Goal: Task Accomplishment & Management: Manage account settings

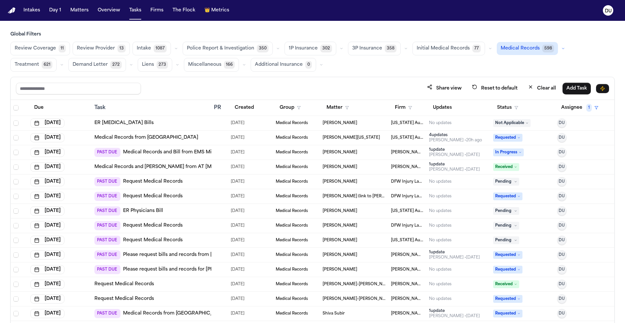
click at [11, 9] on img "Home" at bounding box center [12, 10] width 8 height 6
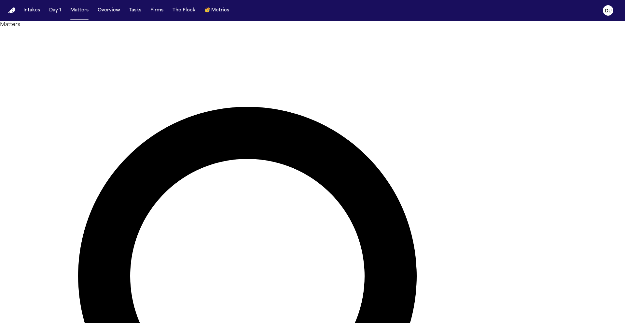
type input "**********"
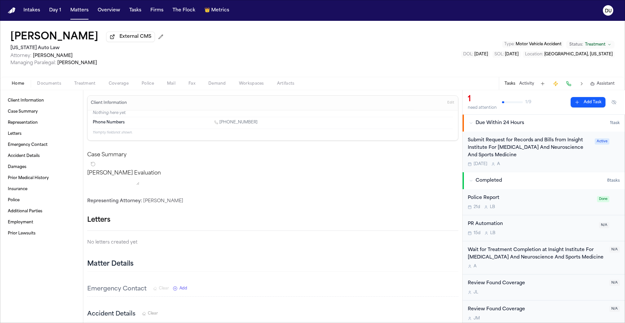
click at [527, 146] on div "Submit Request for Records and Bills from Insight Institute For [MEDICAL_DATA] …" at bounding box center [529, 148] width 123 height 22
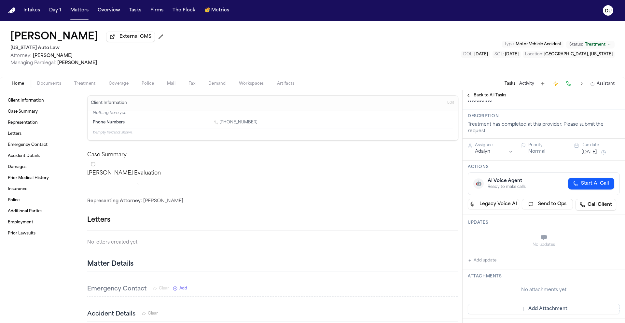
scroll to position [9, 0]
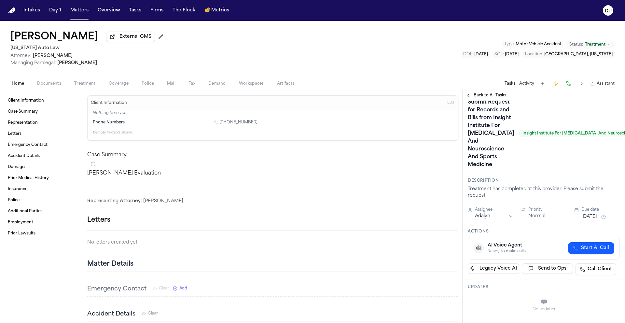
click at [478, 142] on h1 "Submit Request for Records and Bills from Insight Institute For [MEDICAL_DATA] …" at bounding box center [491, 133] width 52 height 73
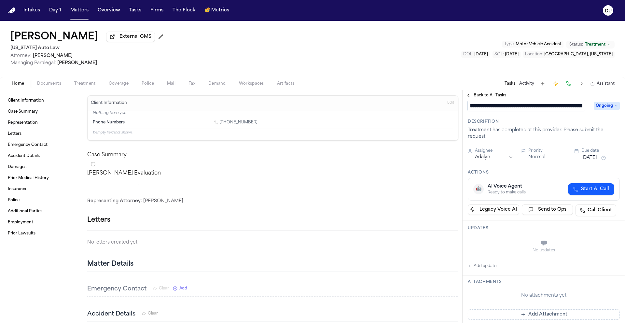
scroll to position [0, 18]
drag, startPoint x: 582, startPoint y: 109, endPoint x: 564, endPoint y: 109, distance: 17.9
click at [564, 109] on input "**********" at bounding box center [526, 106] width 117 height 10
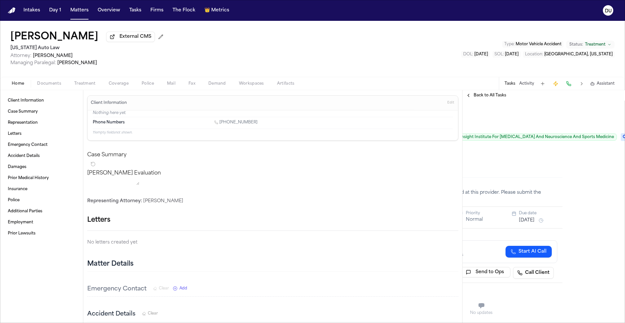
scroll to position [5, 65]
click at [618, 141] on span "Ongoing" at bounding box center [631, 137] width 26 height 8
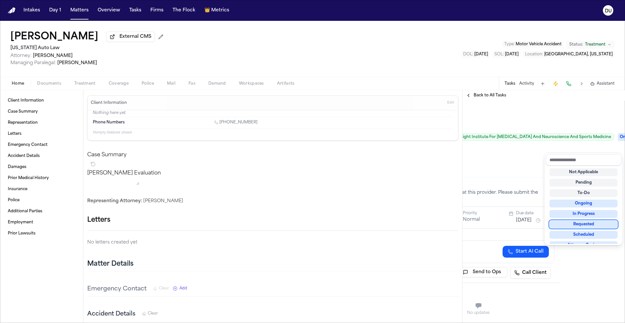
click at [583, 227] on div "Requested" at bounding box center [583, 224] width 68 height 8
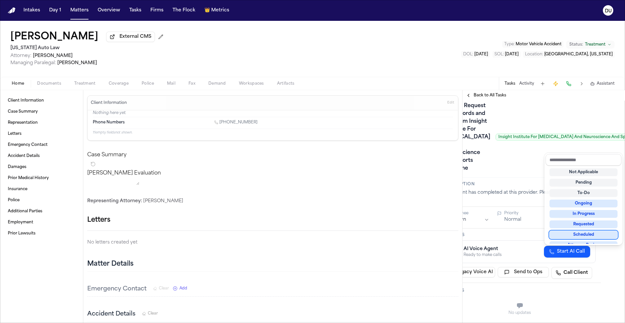
scroll to position [5, 0]
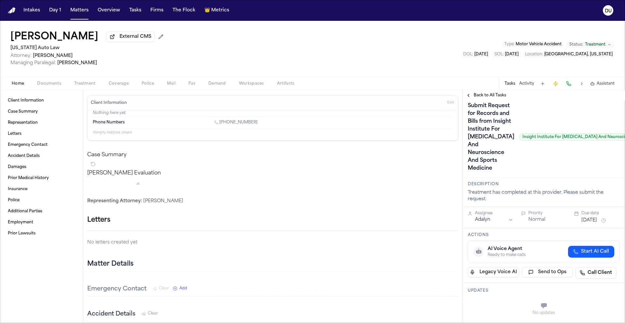
click at [489, 216] on div "Assignee" at bounding box center [494, 213] width 38 height 5
click at [490, 235] on html "Intakes Day 1 Matters Overview Tasks Firms The Flock 👑 Metrics DU [PERSON_NAME]…" at bounding box center [312, 161] width 625 height 323
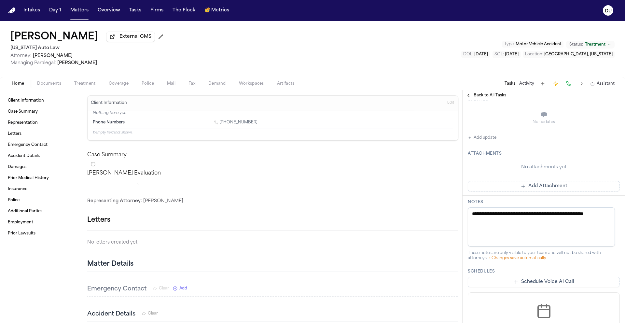
scroll to position [161, 0]
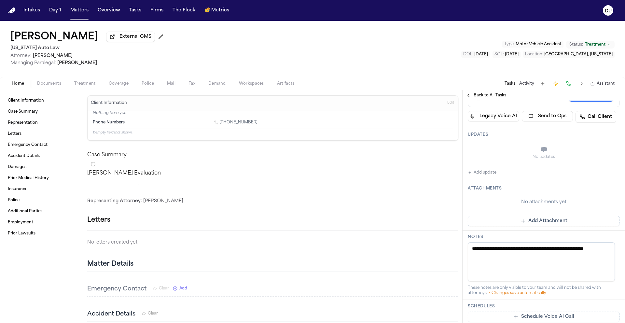
click at [531, 226] on button "Add Attachment" at bounding box center [544, 221] width 152 height 10
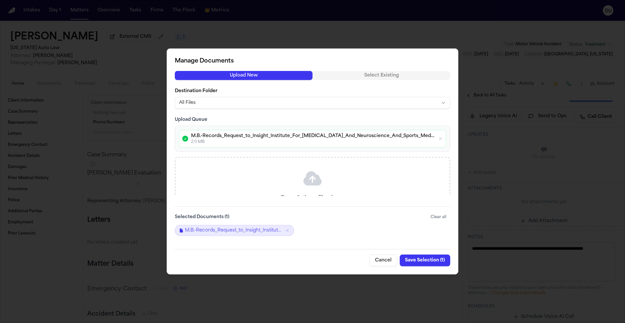
click at [430, 260] on button "Save Selection ( 1 )" at bounding box center [425, 260] width 50 height 12
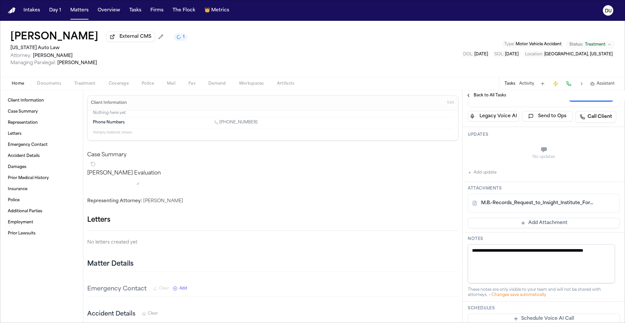
click at [14, 12] on img "Home" at bounding box center [12, 10] width 8 height 6
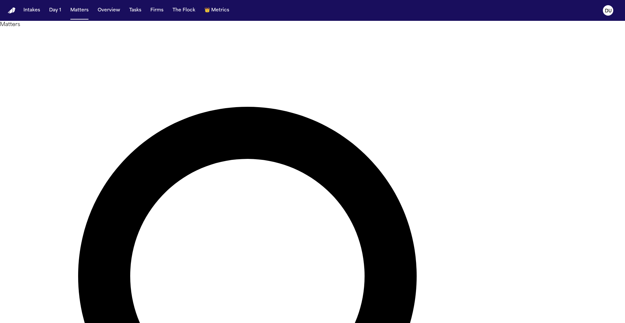
drag, startPoint x: 381, startPoint y: 36, endPoint x: 291, endPoint y: 36, distance: 90.1
type input "**********"
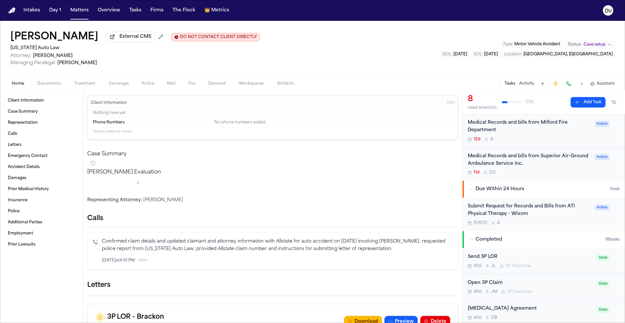
scroll to position [164, 0]
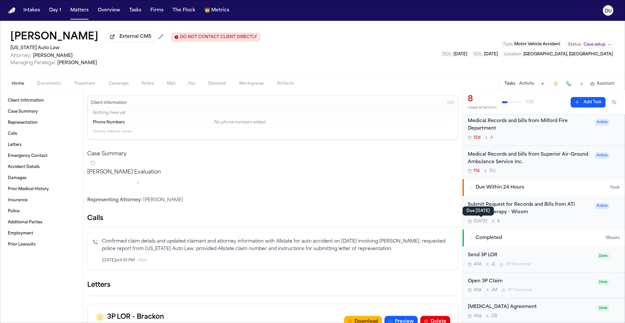
click at [493, 213] on div "Due [DATE] Due [DATE]" at bounding box center [477, 210] width 31 height 9
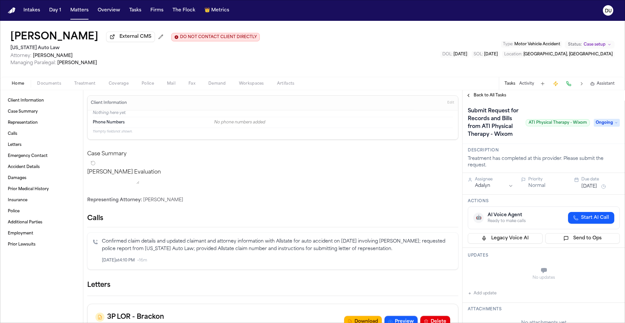
click at [601, 127] on span "Ongoing" at bounding box center [606, 123] width 26 height 8
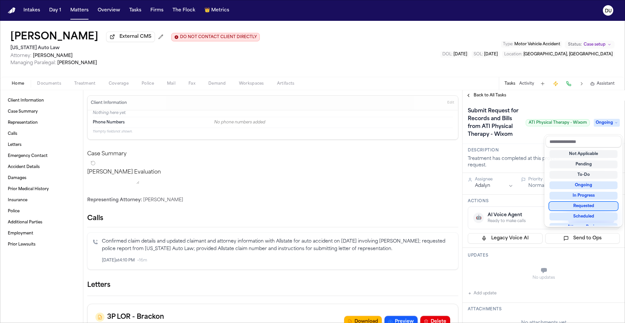
click at [582, 210] on div "Not Applicable Pending To-Do Ongoing In Progress Requested Scheduled Attorney R…" at bounding box center [583, 186] width 76 height 78
click at [582, 207] on div "Requested" at bounding box center [583, 206] width 68 height 8
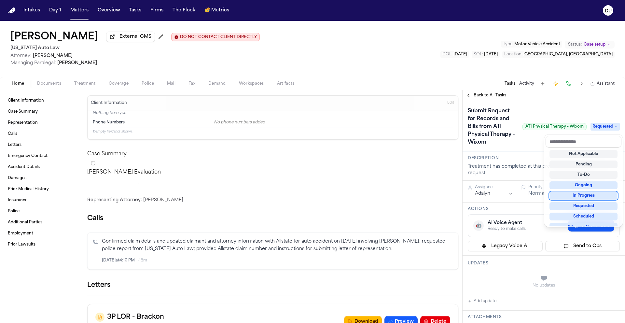
click at [519, 141] on div "Submit Request for Records and Bills from ATI Physical Therapy - Wixom ATI Phys…" at bounding box center [544, 127] width 152 height 42
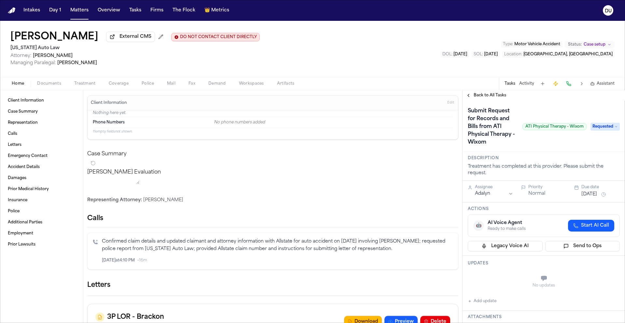
click at [596, 197] on button "[DATE]" at bounding box center [589, 194] width 16 height 7
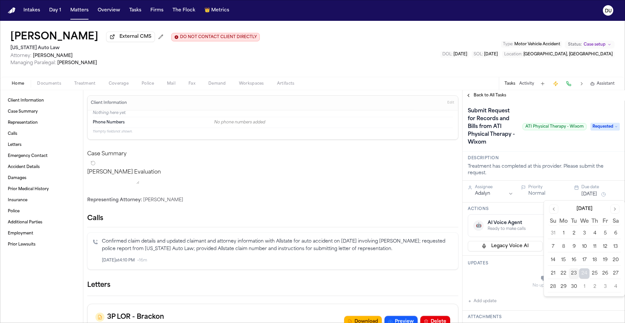
click at [604, 272] on button "26" at bounding box center [605, 273] width 10 height 10
click at [528, 276] on div "No updates" at bounding box center [544, 281] width 152 height 23
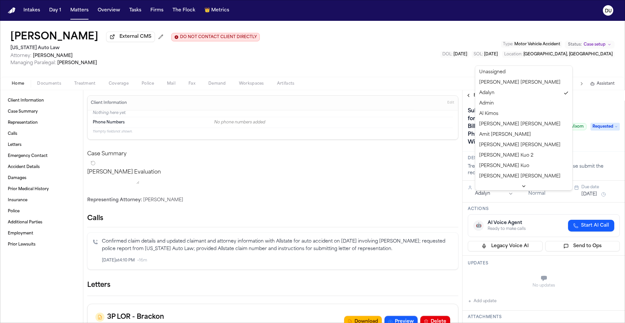
click at [495, 197] on html "Intakes Day 1 Matters Overview Tasks Firms The Flock 👑 Metrics DU [PERSON_NAME]…" at bounding box center [312, 161] width 625 height 323
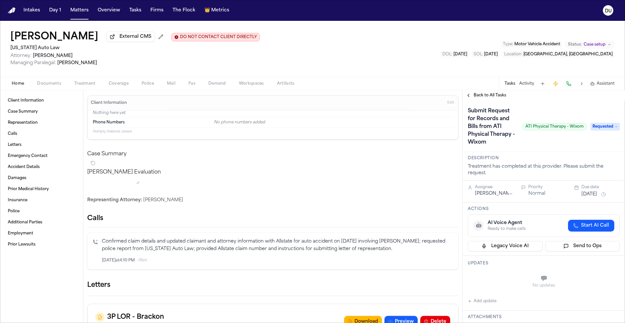
click at [513, 284] on div "No updates" at bounding box center [544, 285] width 152 height 5
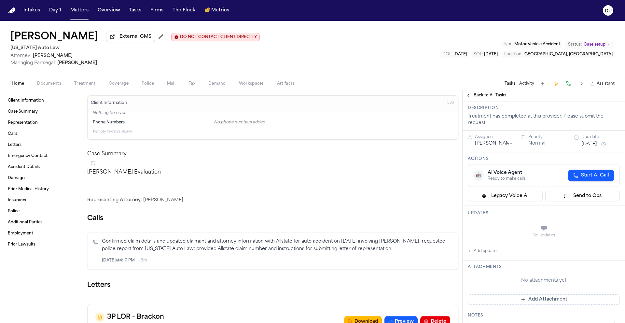
scroll to position [121, 0]
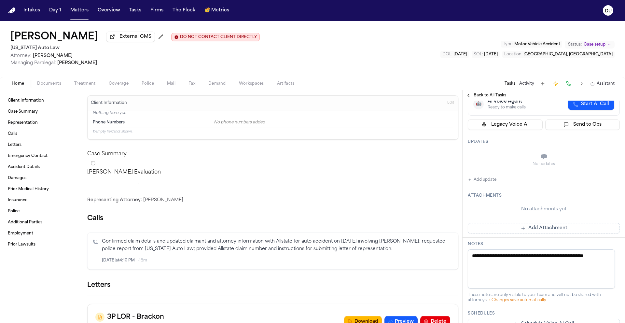
click at [513, 229] on button "Add Attachment" at bounding box center [544, 228] width 152 height 10
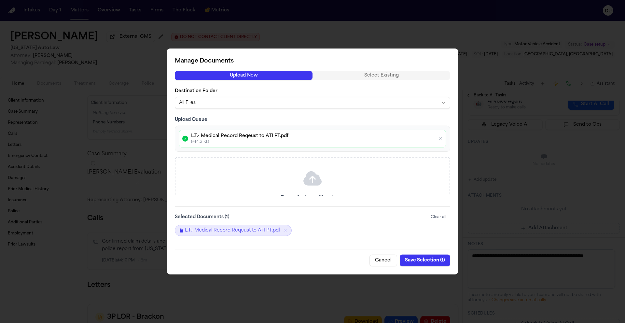
click at [417, 261] on button "Save Selection ( 1 )" at bounding box center [425, 260] width 50 height 12
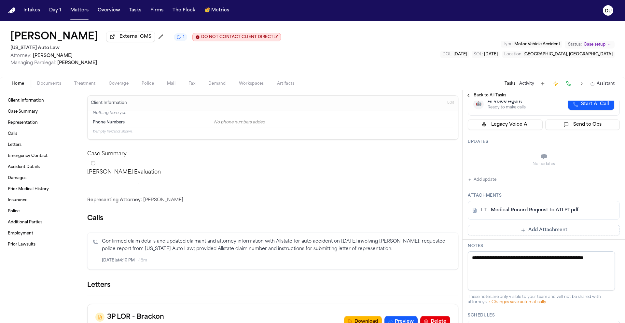
click at [482, 90] on div "Home Documents Treatment Coverage Police Mail Fax Demand Workspaces Artifacts T…" at bounding box center [312, 83] width 625 height 13
click at [479, 95] on span "Back to All Tasks" at bounding box center [489, 95] width 33 height 5
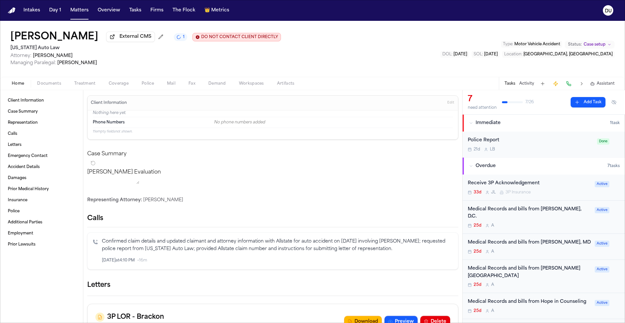
click at [538, 212] on div "Medical Records and bills from [PERSON_NAME], D.C." at bounding box center [529, 213] width 123 height 15
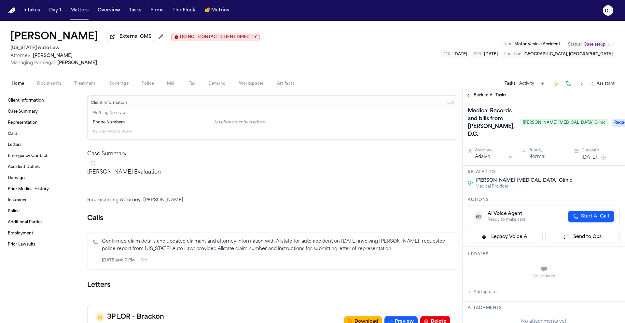
scroll to position [61, 0]
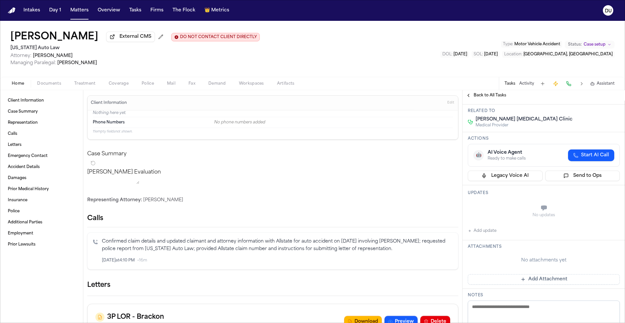
click at [484, 231] on button "Add update" at bounding box center [482, 231] width 29 height 8
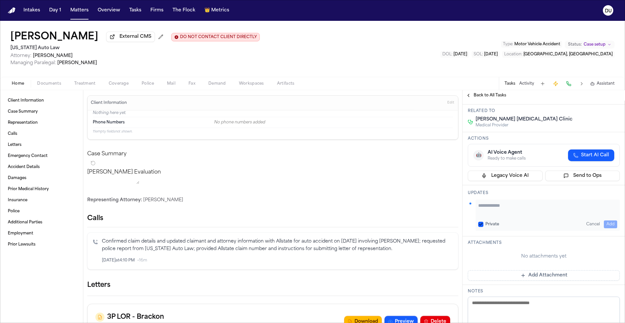
click at [508, 204] on textarea "Add your update" at bounding box center [547, 208] width 139 height 13
type textarea "**********"
click at [604, 224] on button "Add" at bounding box center [610, 224] width 13 height 8
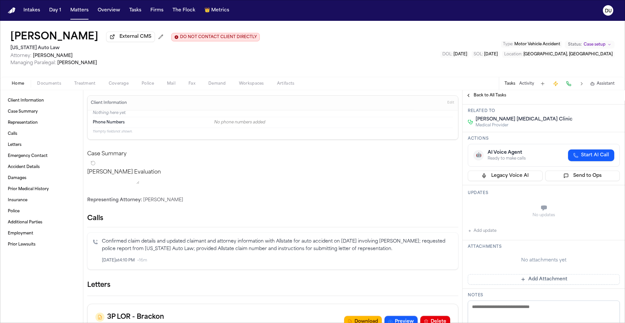
click at [534, 281] on button "Add Attachment" at bounding box center [544, 279] width 152 height 10
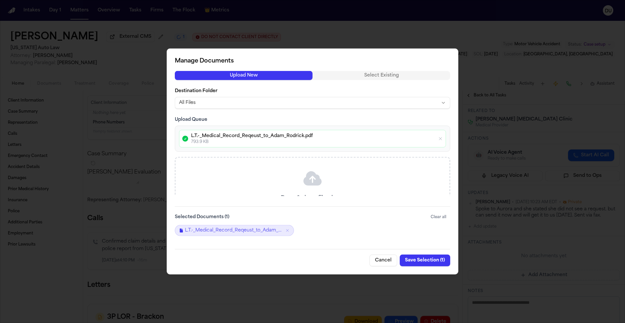
click at [429, 260] on button "Save Selection ( 1 )" at bounding box center [425, 260] width 50 height 12
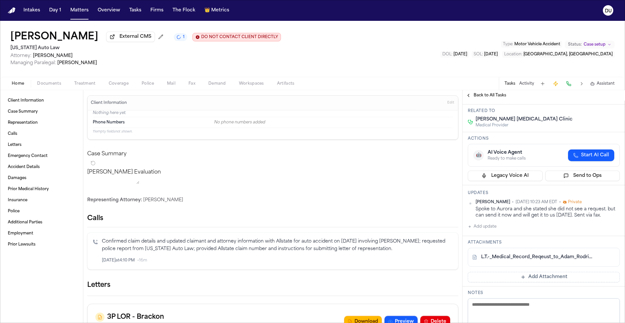
scroll to position [0, 0]
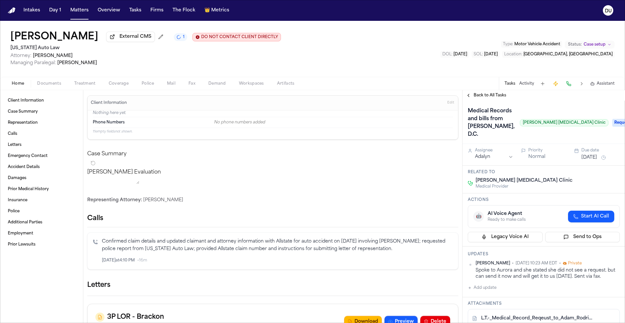
click at [594, 156] on button "[DATE]" at bounding box center [589, 157] width 16 height 7
click at [603, 237] on button "26" at bounding box center [605, 236] width 10 height 10
click at [495, 157] on html "Intakes Day 1 Matters Overview Tasks Firms The Flock 👑 Metrics DU [PERSON_NAME]…" at bounding box center [312, 161] width 625 height 323
click at [526, 101] on div "Back to All Tasks" at bounding box center [543, 95] width 162 height 10
click at [470, 97] on button "Back to All Tasks" at bounding box center [485, 95] width 47 height 5
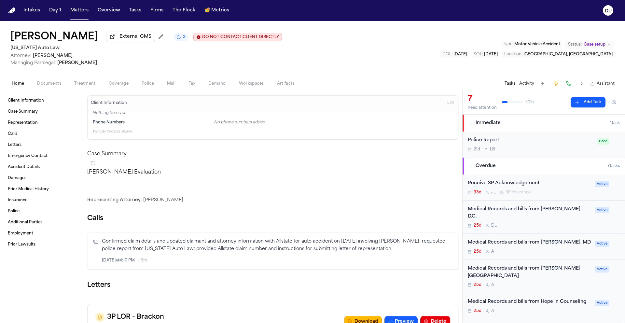
scroll to position [11, 0]
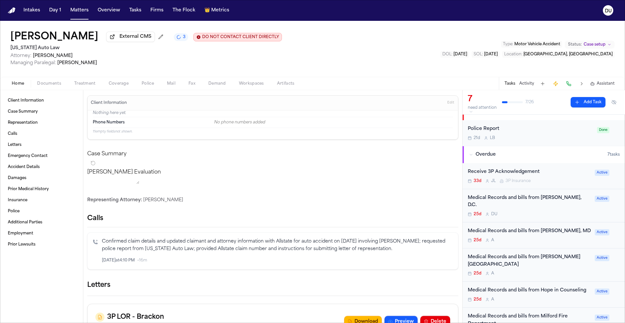
click at [532, 227] on div "Medical Records and bills from [PERSON_NAME], MD" at bounding box center [529, 230] width 123 height 7
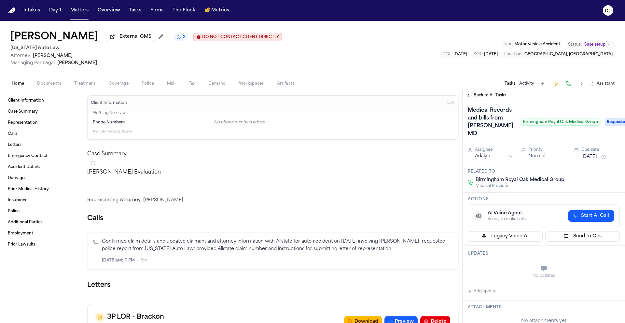
scroll to position [120, 0]
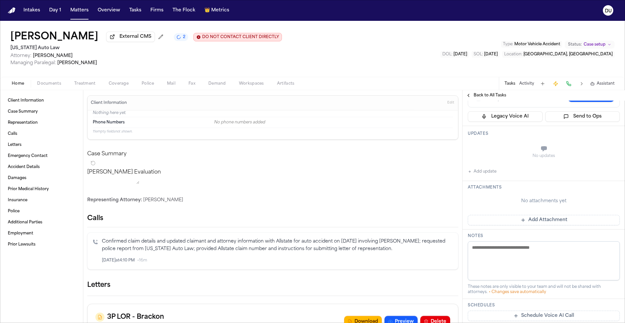
click at [492, 96] on span "Back to All Tasks" at bounding box center [489, 95] width 33 height 5
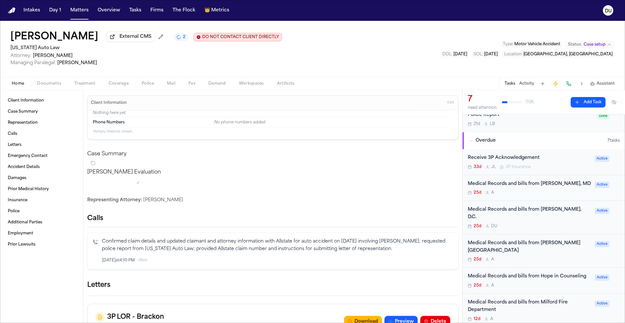
scroll to position [37, 0]
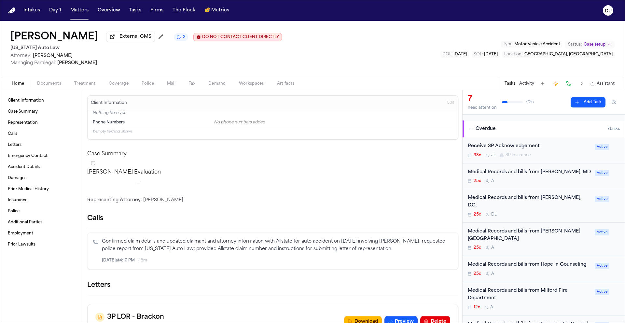
click at [507, 232] on div "Medical Records and bills from [PERSON_NAME][GEOGRAPHIC_DATA]" at bounding box center [529, 235] width 123 height 15
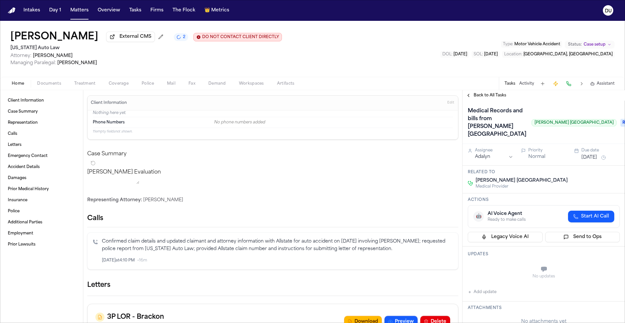
click at [483, 96] on span "Back to All Tasks" at bounding box center [489, 95] width 33 height 5
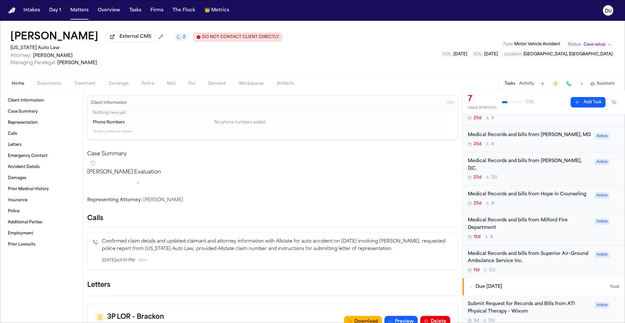
scroll to position [112, 0]
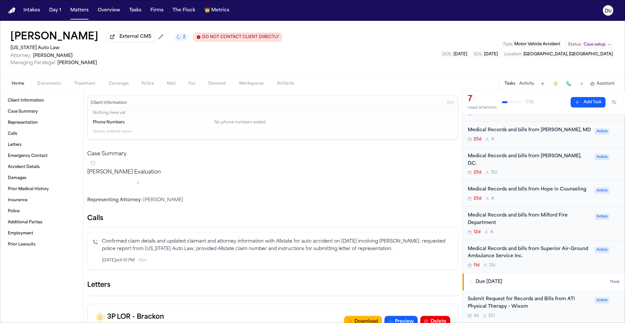
click at [530, 192] on div "Medical Records and bills from Hope in Counseling" at bounding box center [529, 189] width 123 height 7
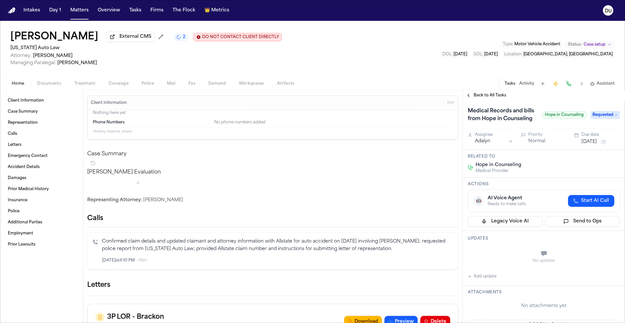
click at [492, 96] on span "Back to All Tasks" at bounding box center [489, 95] width 33 height 5
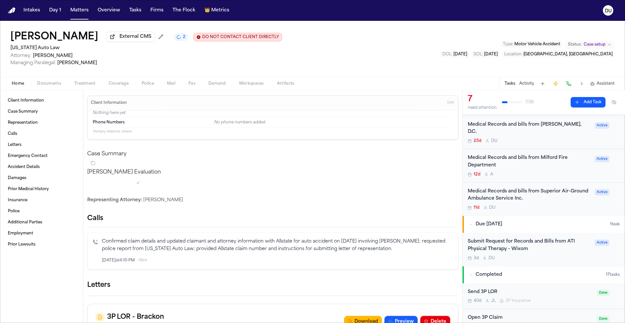
scroll to position [173, 0]
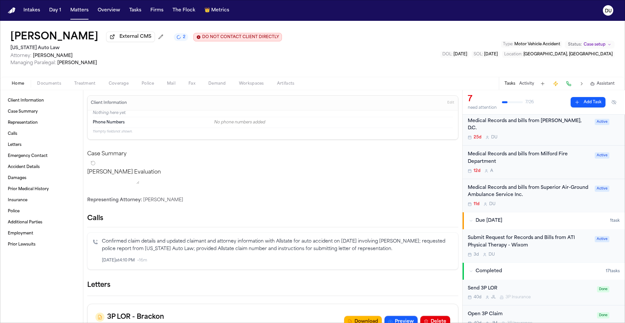
click at [530, 190] on div "Medical Records and bills from Superior Air-Ground Ambulance Service Inc." at bounding box center [529, 191] width 123 height 15
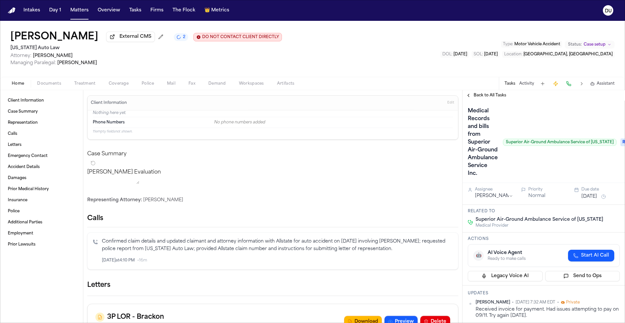
click at [501, 98] on span "Back to All Tasks" at bounding box center [489, 95] width 33 height 5
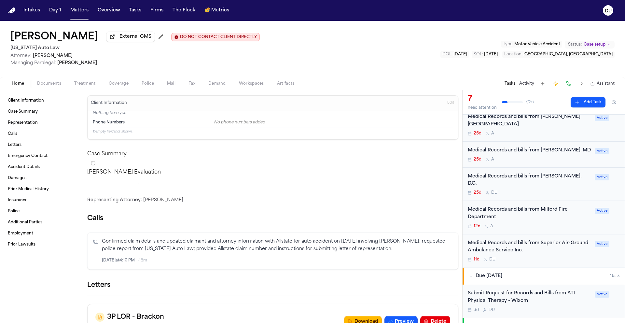
scroll to position [128, 0]
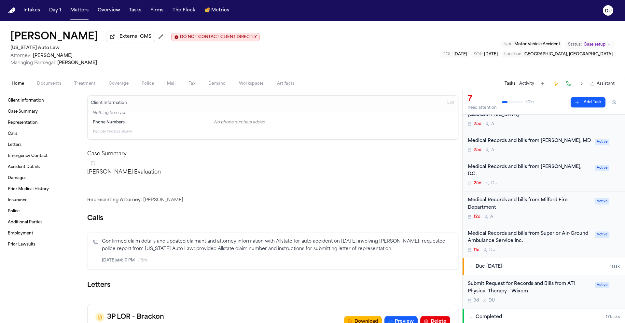
click at [507, 247] on div "Medical Records and bills from Superior Air-Ground Ambulance Service Inc. 11d D…" at bounding box center [529, 241] width 123 height 23
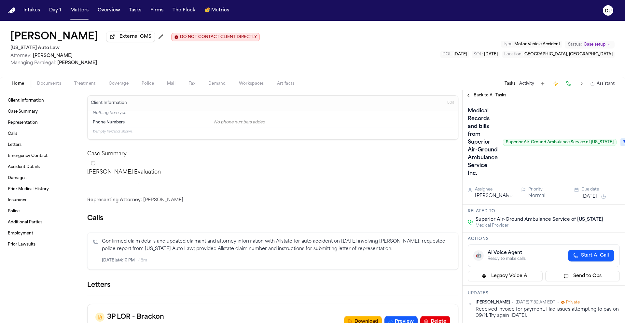
click at [494, 95] on span "Back to All Tasks" at bounding box center [489, 95] width 33 height 5
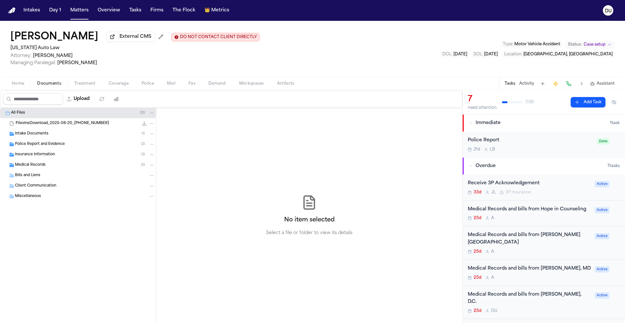
click at [48, 86] on span "Documents" at bounding box center [49, 83] width 24 height 5
click at [44, 136] on span "Intake Documents" at bounding box center [32, 134] width 34 height 6
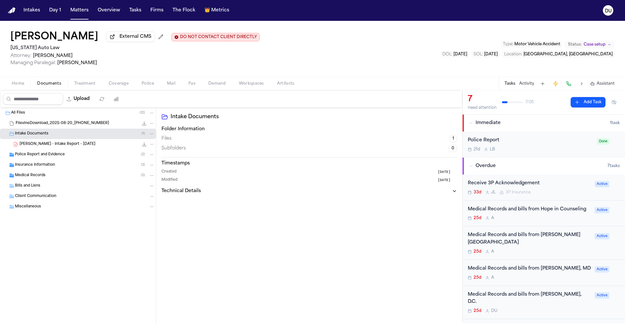
click at [52, 156] on span "Police Report and Evidence" at bounding box center [40, 155] width 50 height 6
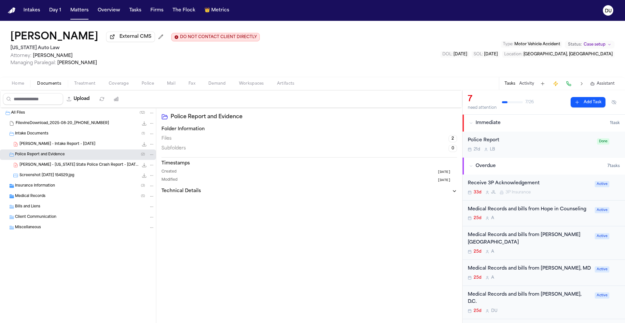
click at [45, 189] on span "Insurance Information" at bounding box center [35, 186] width 40 height 6
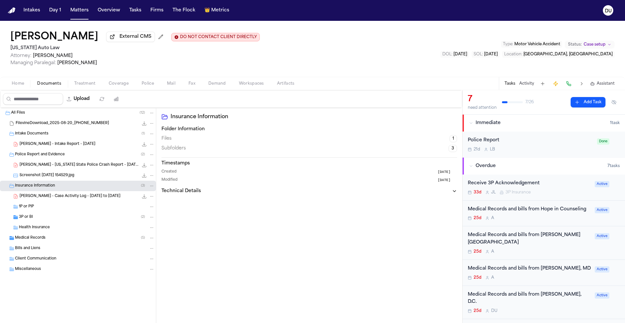
click at [43, 238] on span "Medical Records" at bounding box center [30, 238] width 31 height 6
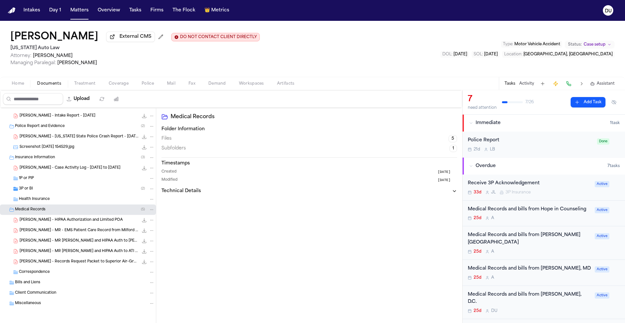
scroll to position [30, 0]
click at [21, 272] on span "Correspondence" at bounding box center [34, 272] width 31 height 6
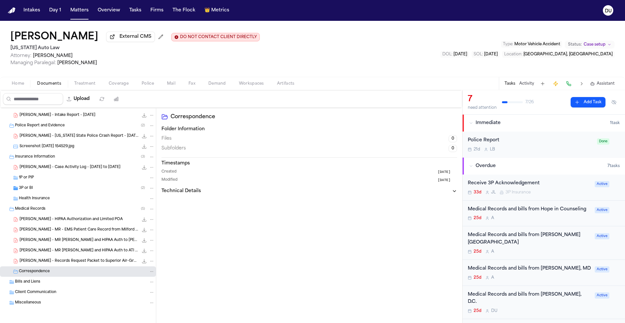
click at [33, 283] on span "Bills and Liens" at bounding box center [27, 282] width 25 height 6
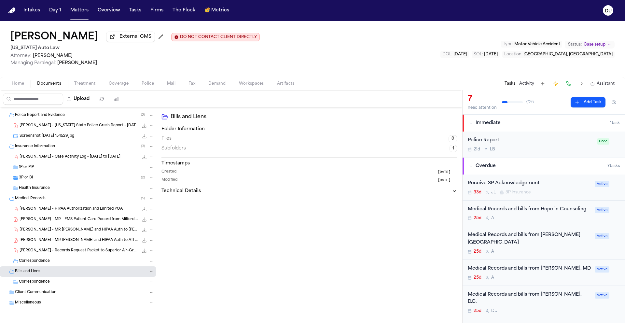
scroll to position [41, 0]
click at [42, 291] on span "Client Communication" at bounding box center [35, 293] width 41 height 6
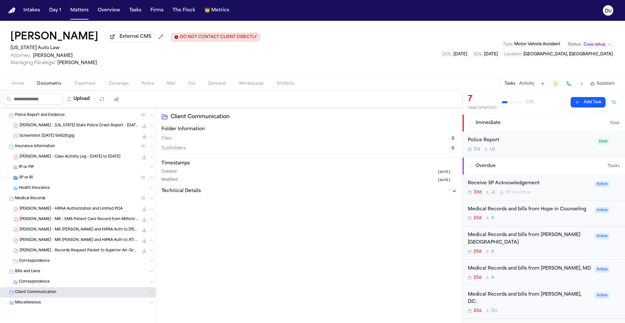
click at [33, 303] on span "Miscellaneous" at bounding box center [28, 303] width 26 height 6
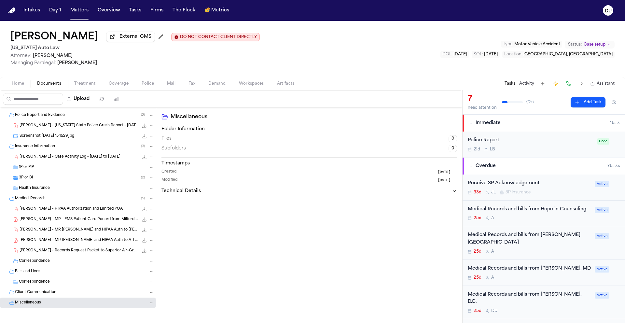
click at [528, 208] on div "Medical Records and bills from Hope in Counseling" at bounding box center [529, 209] width 123 height 7
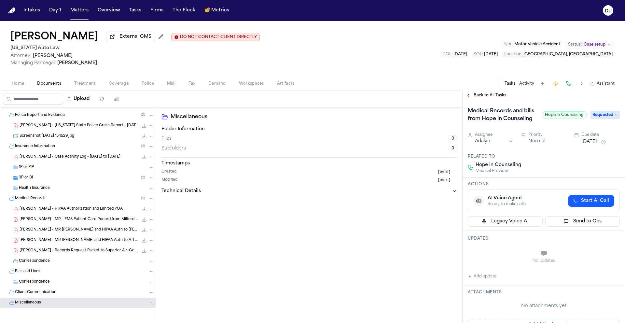
click at [484, 97] on span "Back to All Tasks" at bounding box center [489, 95] width 33 height 5
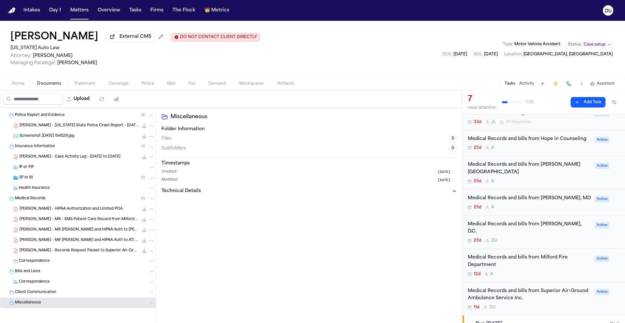
scroll to position [75, 0]
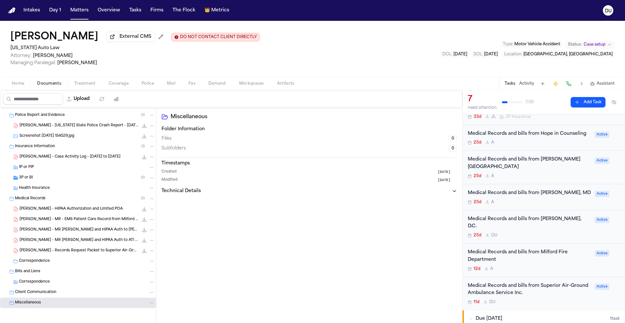
click at [543, 197] on div "Medical Records and bills from [PERSON_NAME], MD" at bounding box center [529, 192] width 123 height 7
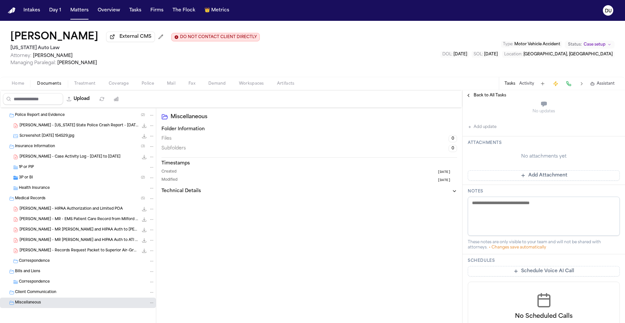
scroll to position [115, 0]
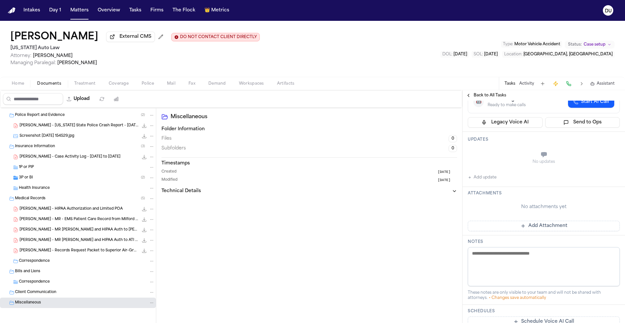
click at [477, 181] on button "Add update" at bounding box center [482, 177] width 29 height 8
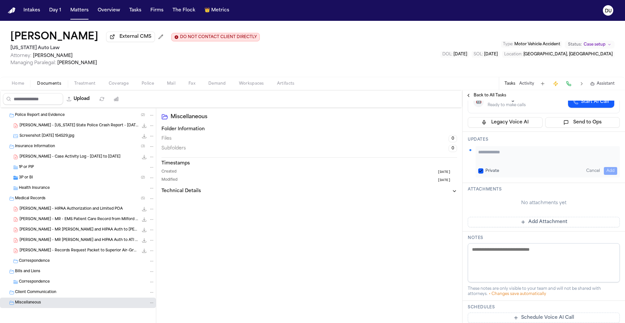
click at [503, 162] on textarea "Add your update" at bounding box center [547, 155] width 139 height 13
type textarea "**********"
click at [604, 175] on button "Add" at bounding box center [610, 171] width 13 height 8
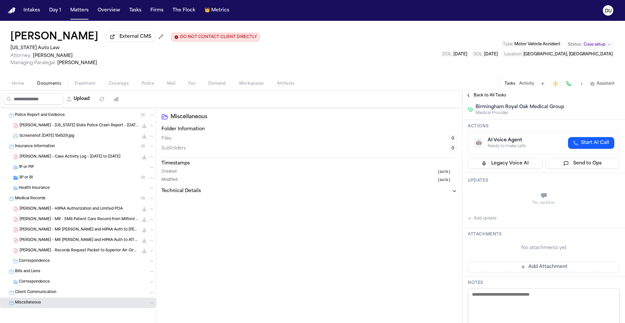
scroll to position [0, 0]
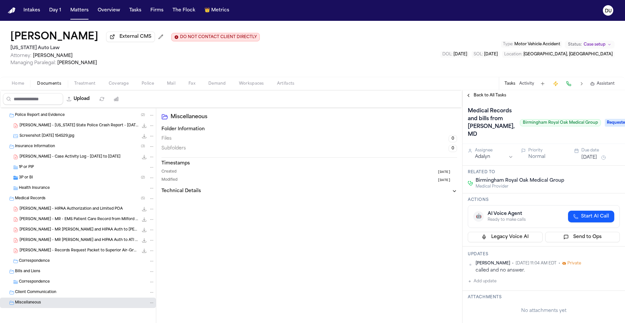
click at [596, 161] on button "[DATE]" at bounding box center [589, 157] width 16 height 7
click at [602, 261] on button "26" at bounding box center [605, 260] width 10 height 10
click at [556, 140] on div "Medical Records and bills from [PERSON_NAME], MD Birmingham Royal Oak Medical G…" at bounding box center [534, 123] width 133 height 34
click at [486, 98] on span "Back to All Tasks" at bounding box center [489, 95] width 33 height 5
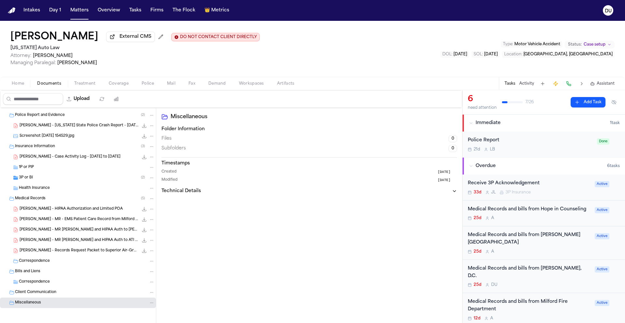
click at [528, 210] on div "Medical Records and bills from Hope in Counseling" at bounding box center [529, 209] width 123 height 7
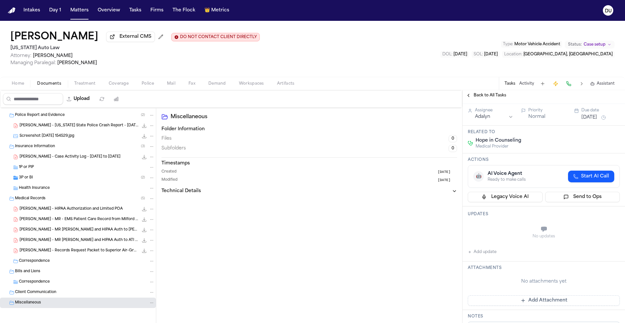
scroll to position [53, 0]
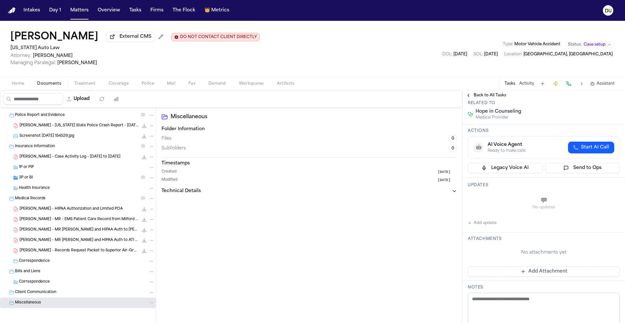
click at [478, 227] on button "Add update" at bounding box center [482, 223] width 29 height 8
click at [509, 207] on textarea "Add your update" at bounding box center [547, 200] width 139 height 13
type textarea "**********"
click at [609, 220] on button "Add" at bounding box center [610, 216] width 13 height 8
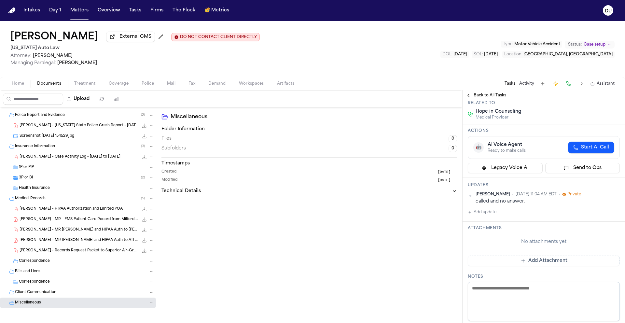
scroll to position [0, 0]
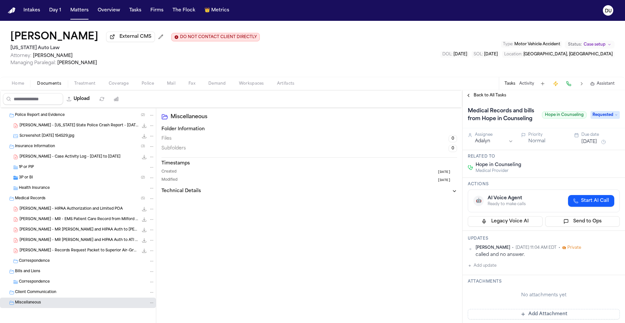
click at [597, 145] on button "[DATE]" at bounding box center [589, 142] width 16 height 7
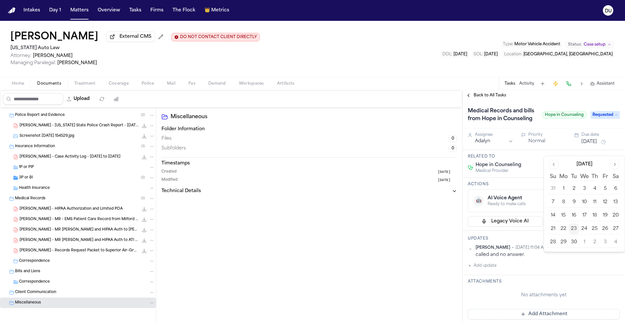
click at [605, 228] on button "26" at bounding box center [605, 229] width 10 height 10
click at [547, 124] on div "Medical Records and bills from Hope in Counseling Hope in Counseling" at bounding box center [527, 115] width 119 height 18
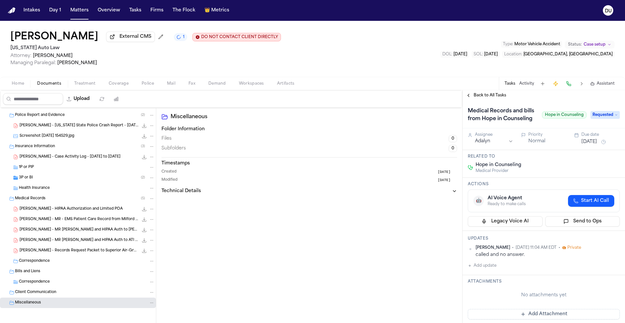
click at [487, 97] on span "Back to All Tasks" at bounding box center [489, 95] width 33 height 5
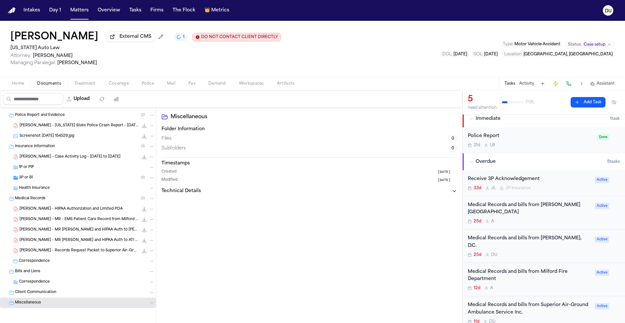
scroll to position [10, 0]
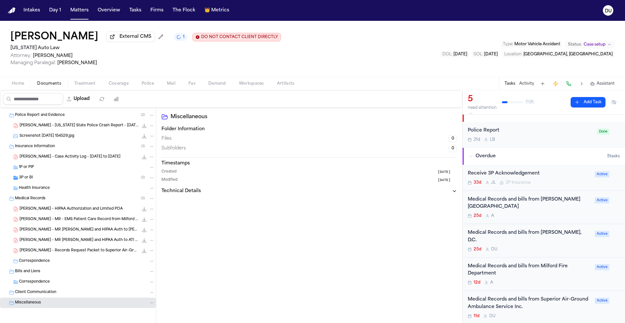
click at [550, 237] on div "Medical Records and bills from [PERSON_NAME], D.C." at bounding box center [529, 236] width 123 height 15
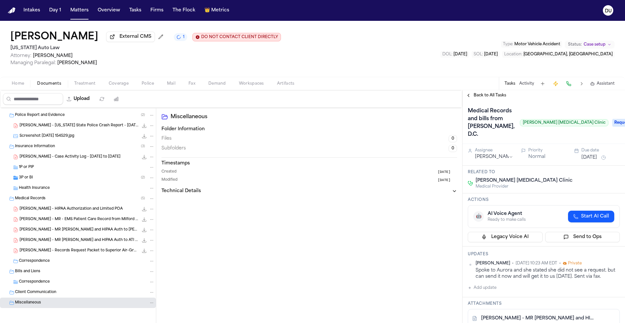
click at [593, 163] on div "Assignee [PERSON_NAME] Priority Normal Due date [DATE]" at bounding box center [543, 155] width 162 height 22
click at [596, 157] on button "[DATE]" at bounding box center [589, 157] width 16 height 7
click at [604, 235] on button "26" at bounding box center [605, 236] width 10 height 10
click at [567, 140] on div "Medical Records and bills from [PERSON_NAME], [PERSON_NAME] [MEDICAL_DATA] Clin…" at bounding box center [538, 123] width 141 height 34
click at [488, 98] on span "Back to All Tasks" at bounding box center [489, 95] width 33 height 5
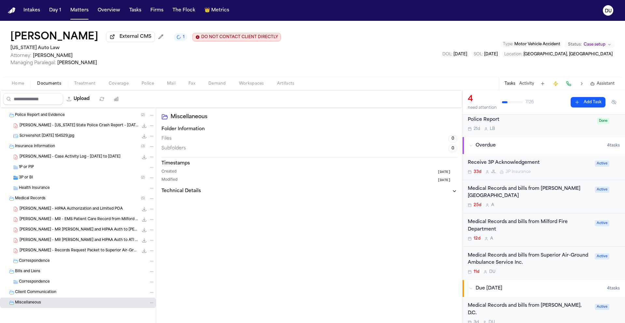
scroll to position [15, 0]
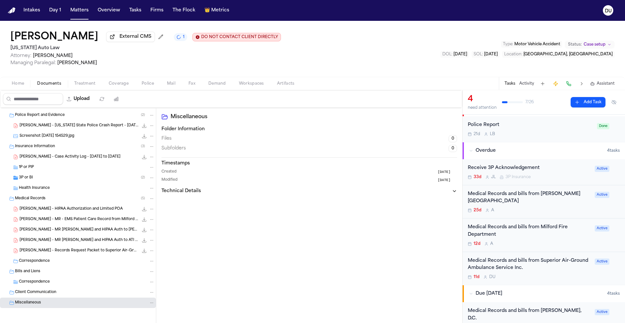
click at [515, 230] on div "Medical Records and bills from Milford Fire Department" at bounding box center [529, 231] width 123 height 15
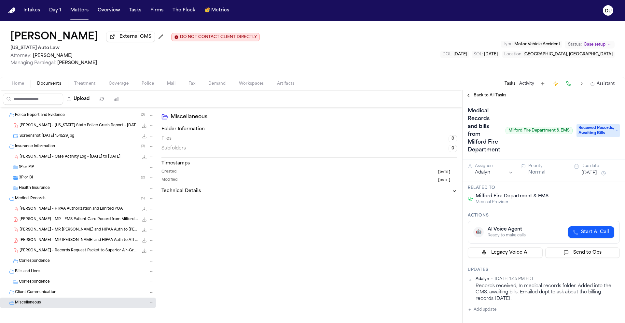
click at [490, 97] on span "Back to All Tasks" at bounding box center [489, 95] width 33 height 5
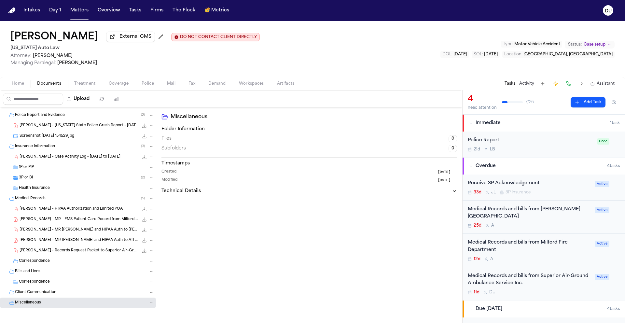
click at [511, 218] on div "Medical Records and bills from [PERSON_NAME][GEOGRAPHIC_DATA]" at bounding box center [529, 213] width 123 height 15
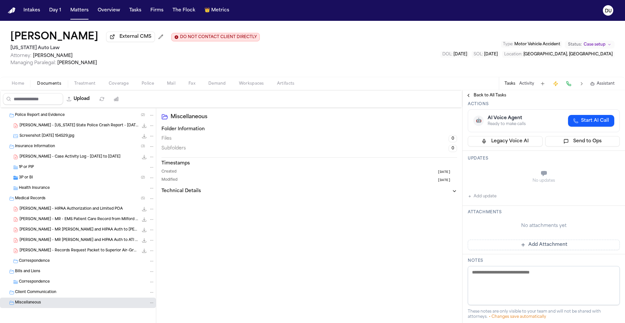
scroll to position [62, 0]
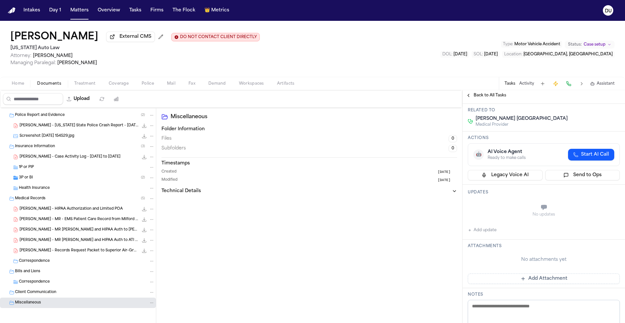
click at [12, 10] on img "Home" at bounding box center [12, 10] width 8 height 6
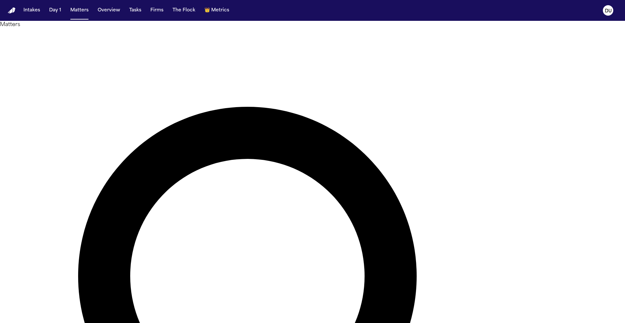
drag, startPoint x: 376, startPoint y: 37, endPoint x: 325, endPoint y: 34, distance: 50.8
type input "*"
type input "**********"
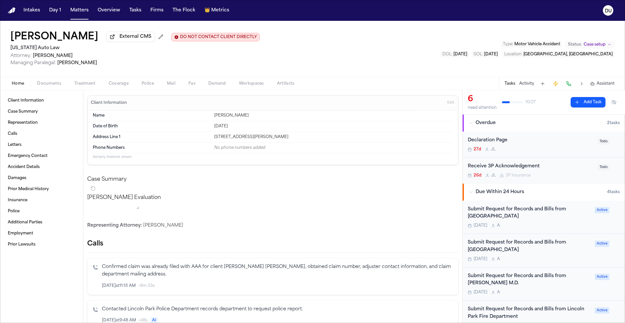
click at [515, 215] on div "Submit Request for Records and Bills from [GEOGRAPHIC_DATA]" at bounding box center [529, 213] width 123 height 15
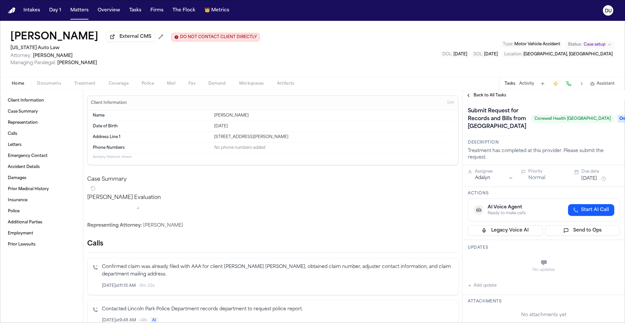
click at [476, 132] on h1 "Submit Request for Records and Bills from [GEOGRAPHIC_DATA]" at bounding box center [497, 119] width 64 height 26
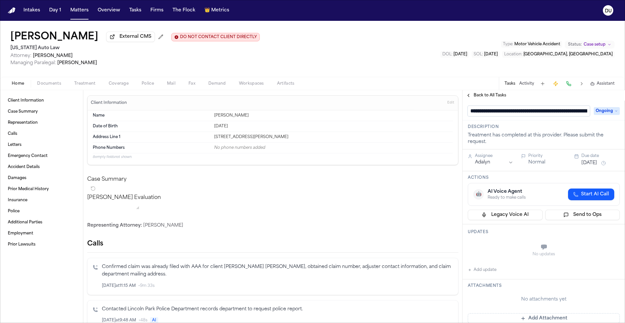
scroll to position [0, 91]
drag, startPoint x: 582, startPoint y: 113, endPoint x: 489, endPoint y: 113, distance: 93.4
click at [489, 113] on input "**********" at bounding box center [526, 111] width 117 height 10
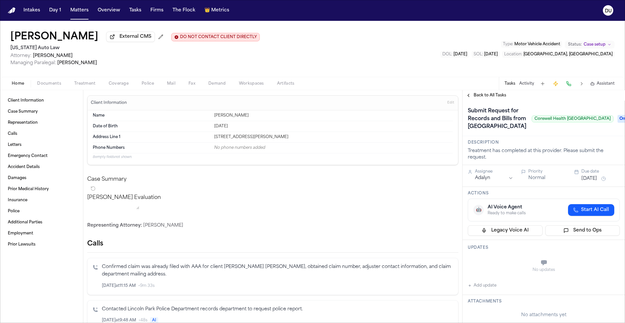
click at [617, 123] on span "Ongoing" at bounding box center [630, 119] width 26 height 8
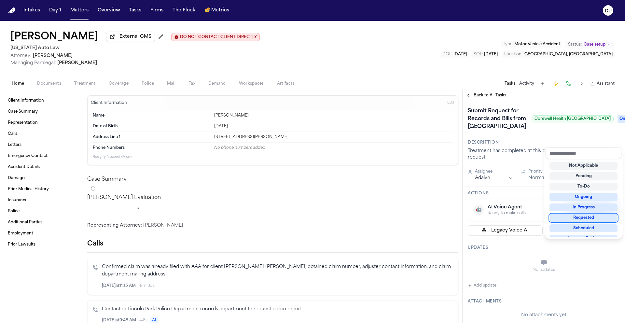
click at [584, 217] on div "Requested" at bounding box center [583, 218] width 68 height 8
click at [555, 106] on div "Submit Request for Records and Bills from [GEOGRAPHIC_DATA] [GEOGRAPHIC_DATA] R…" at bounding box center [543, 118] width 162 height 35
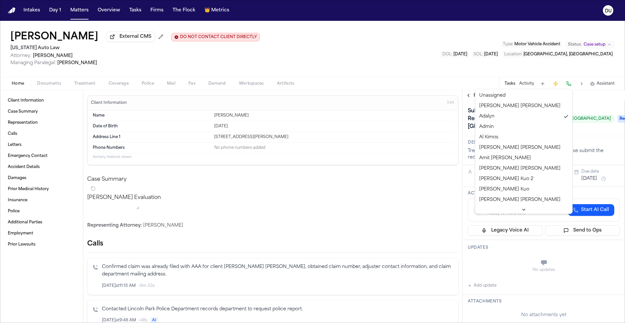
click at [488, 215] on html "Intakes Day 1 Matters Overview Tasks Firms The Flock 👑 Metrics DU [PERSON_NAME]…" at bounding box center [312, 161] width 625 height 323
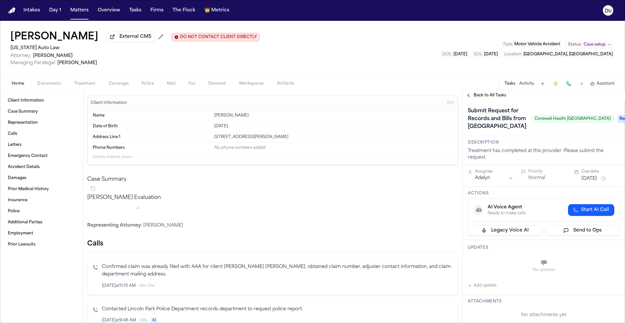
drag, startPoint x: 557, startPoint y: 108, endPoint x: 562, endPoint y: 127, distance: 18.9
click at [558, 108] on div "Submit Request for Records and Bills from [GEOGRAPHIC_DATA] [GEOGRAPHIC_DATA]" at bounding box center [541, 119] width 146 height 26
click at [589, 182] on button "[DATE]" at bounding box center [589, 178] width 16 height 7
click at [606, 297] on button "26" at bounding box center [605, 297] width 10 height 10
click at [577, 132] on div "Submit Request for Records and Bills from [GEOGRAPHIC_DATA] [GEOGRAPHIC_DATA]" at bounding box center [541, 119] width 146 height 26
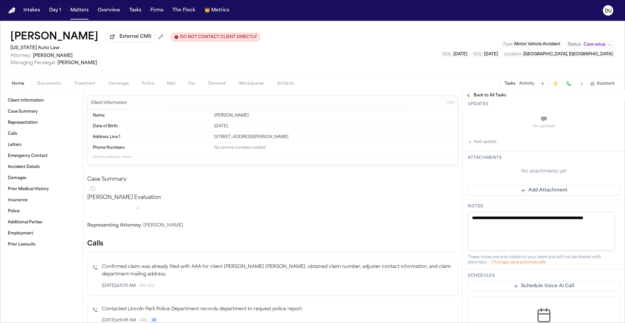
scroll to position [204, 0]
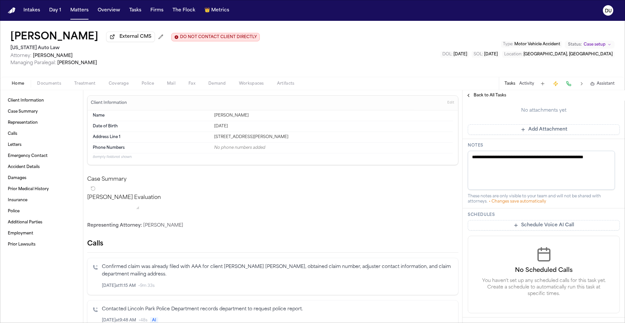
click at [549, 135] on button "Add Attachment" at bounding box center [544, 129] width 152 height 10
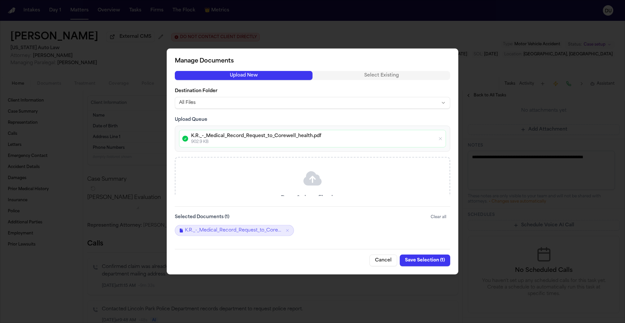
click at [427, 261] on button "Save Selection ( 1 )" at bounding box center [425, 260] width 50 height 12
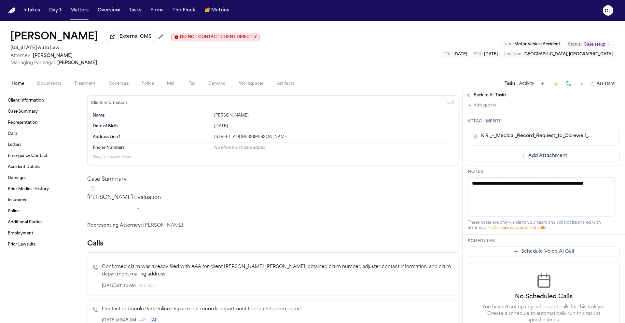
scroll to position [135, 0]
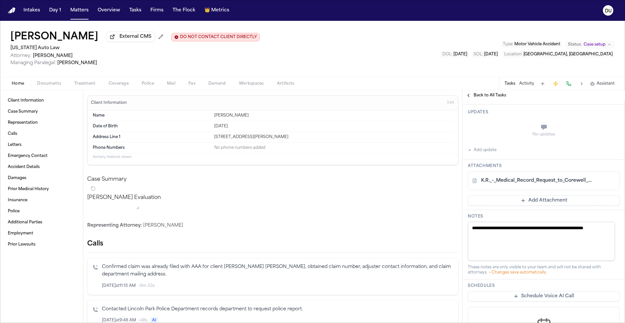
click at [555, 206] on button "Add Attachment" at bounding box center [544, 200] width 152 height 10
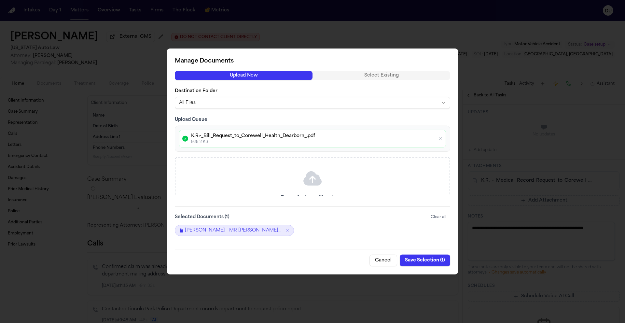
click at [425, 260] on button "Save Selection ( 1 )" at bounding box center [425, 260] width 50 height 12
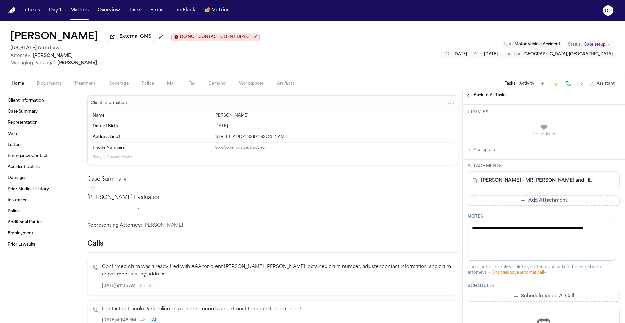
click at [491, 98] on span "Back to All Tasks" at bounding box center [489, 95] width 33 height 5
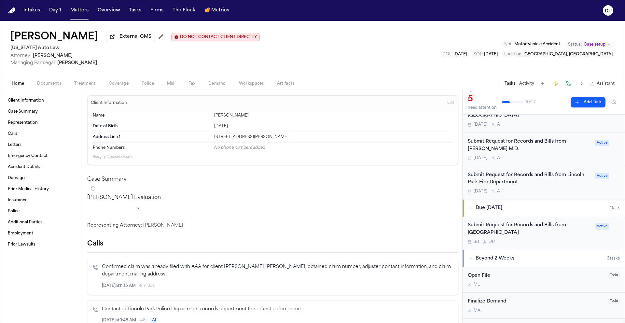
scroll to position [124, 0]
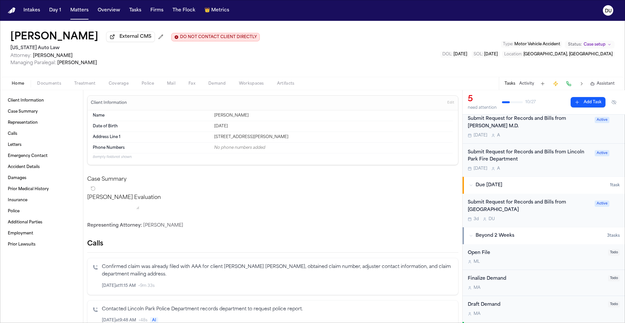
click at [509, 214] on div "Submit Request for Records and Bills from [GEOGRAPHIC_DATA]" at bounding box center [529, 206] width 123 height 15
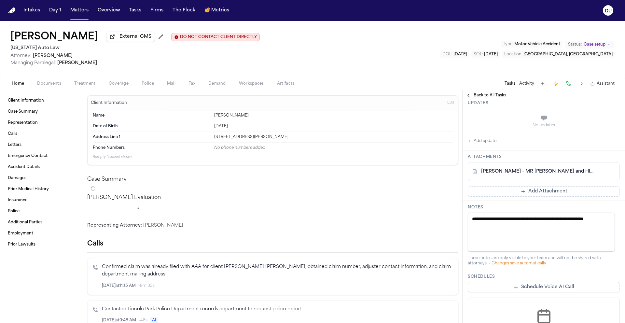
scroll to position [149, 0]
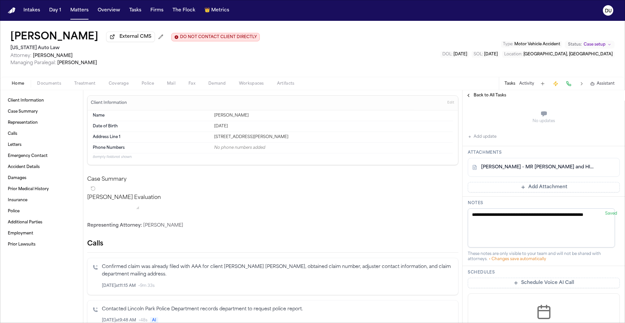
click at [552, 192] on button "Add Attachment" at bounding box center [544, 187] width 152 height 10
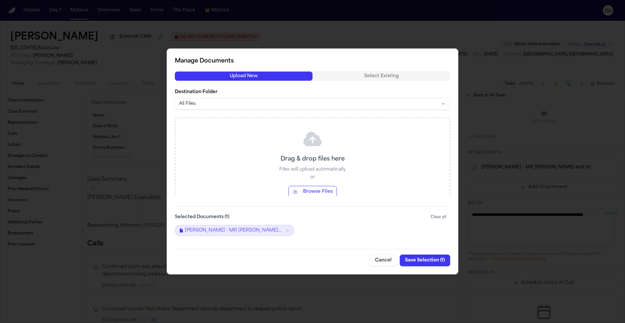
click at [318, 145] on icon at bounding box center [312, 139] width 18 height 14
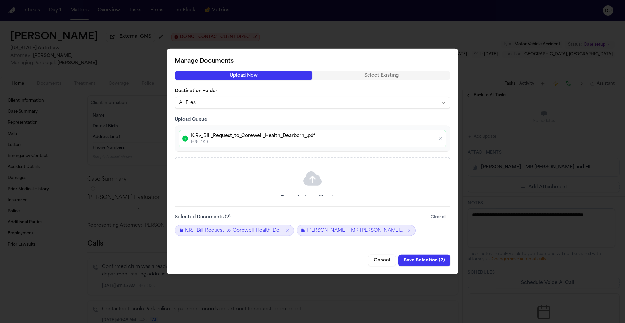
click at [424, 262] on button "Save Selection ( 2 )" at bounding box center [424, 260] width 52 height 12
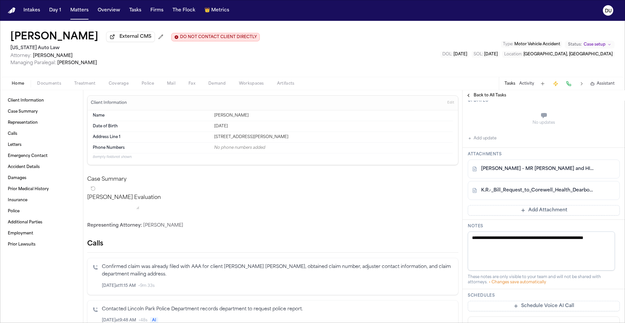
scroll to position [147, 0]
click at [534, 215] on button "Add Attachment" at bounding box center [544, 210] width 152 height 10
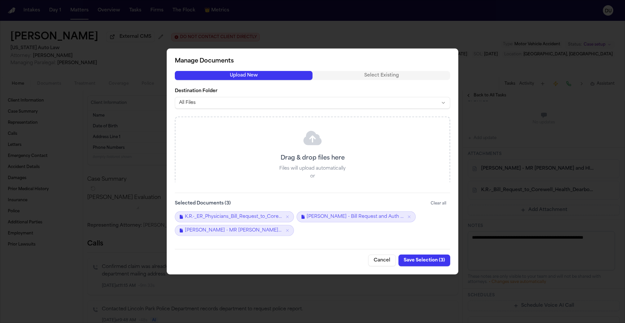
click at [430, 260] on button "Save Selection ( 3 )" at bounding box center [424, 260] width 52 height 12
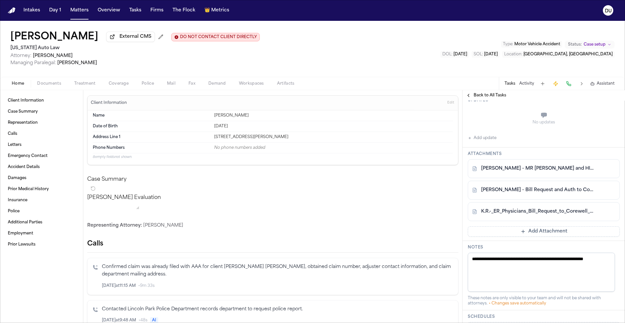
click at [490, 142] on button "Add update" at bounding box center [482, 138] width 29 height 8
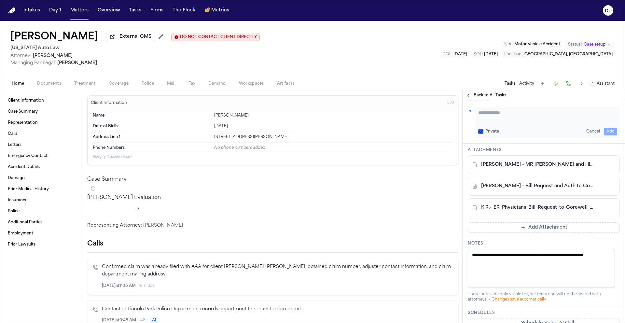
click at [511, 122] on textarea "Add your update" at bounding box center [547, 115] width 139 height 13
type textarea "**********"
click at [607, 135] on button "Add" at bounding box center [610, 132] width 13 height 8
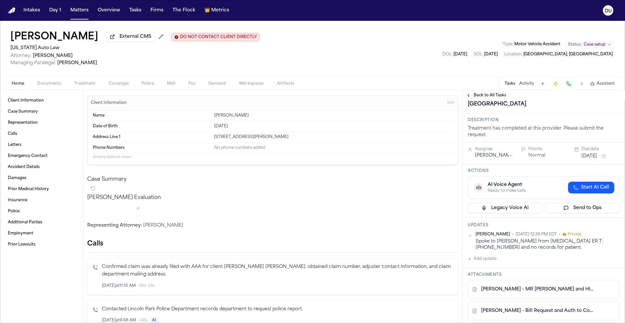
scroll to position [0, 0]
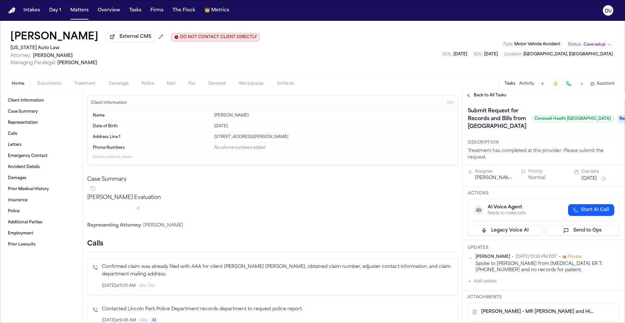
click at [490, 97] on span "Back to All Tasks" at bounding box center [489, 95] width 33 height 5
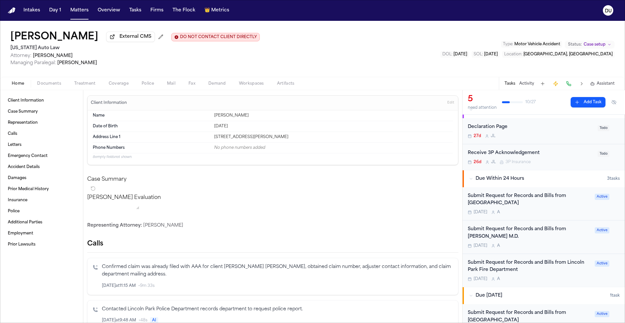
scroll to position [52, 0]
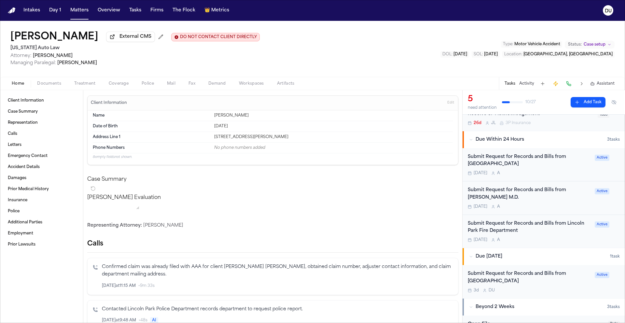
click at [515, 163] on div "Submit Request for Records and Bills from [GEOGRAPHIC_DATA]" at bounding box center [529, 160] width 123 height 15
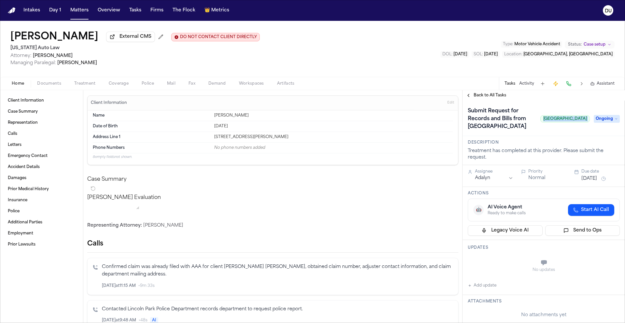
drag, startPoint x: 520, startPoint y: 132, endPoint x: 587, endPoint y: 132, distance: 67.7
click at [587, 132] on div "Submit Request for Records and Bills from [GEOGRAPHIC_DATA] Spectrum Rehabilita…" at bounding box center [544, 119] width 152 height 26
copy span "[GEOGRAPHIC_DATA]"
click at [611, 123] on span "Ongoing" at bounding box center [606, 119] width 26 height 8
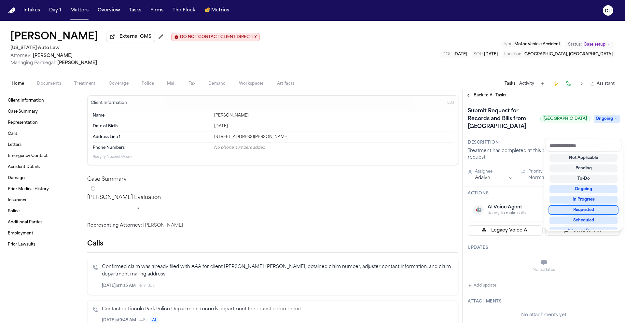
click at [582, 211] on div "Requested" at bounding box center [583, 210] width 68 height 8
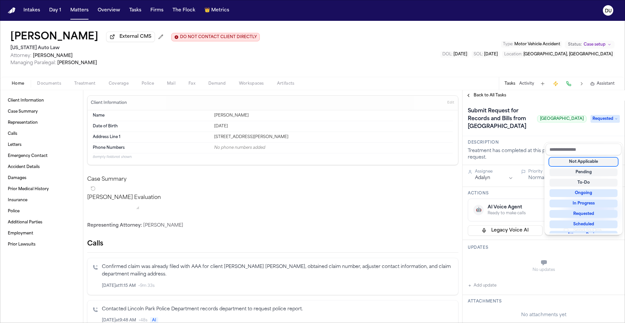
click at [553, 113] on div "Submit Request for Records and Bills from [GEOGRAPHIC_DATA] [GEOGRAPHIC_DATA] R…" at bounding box center [544, 119] width 152 height 26
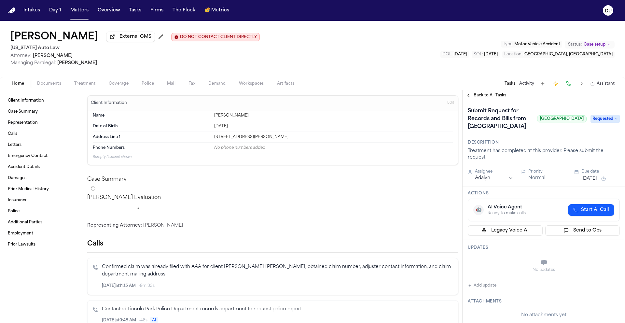
click at [490, 213] on html "Intakes Day 1 Matters Overview Tasks Firms The Flock 👑 Metrics DU [PERSON_NAME]…" at bounding box center [312, 161] width 625 height 323
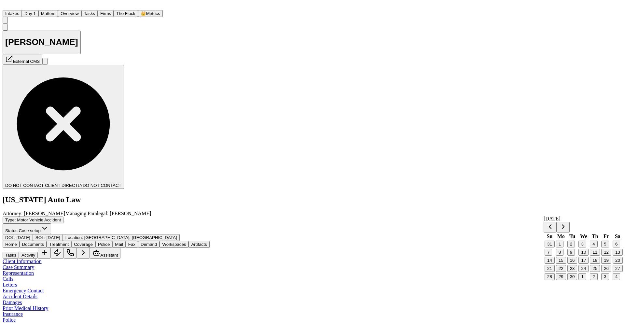
click at [604, 272] on button "26" at bounding box center [606, 268] width 10 height 7
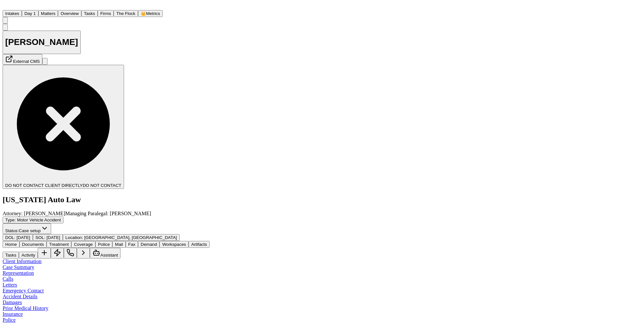
scroll to position [132, 0]
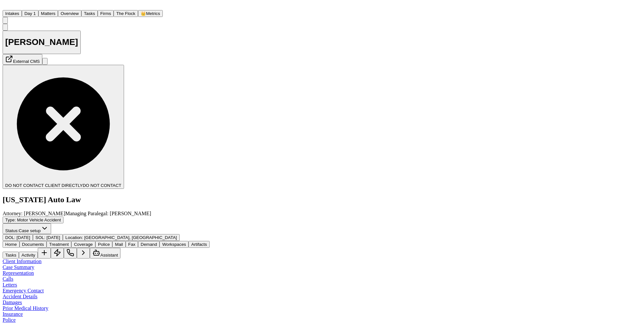
scroll to position [0, 0]
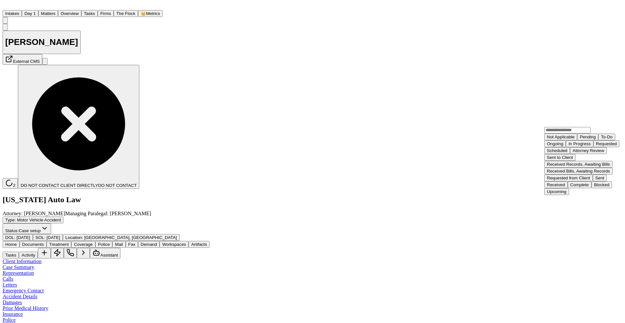
click at [596, 146] on div "Requested" at bounding box center [606, 143] width 21 height 5
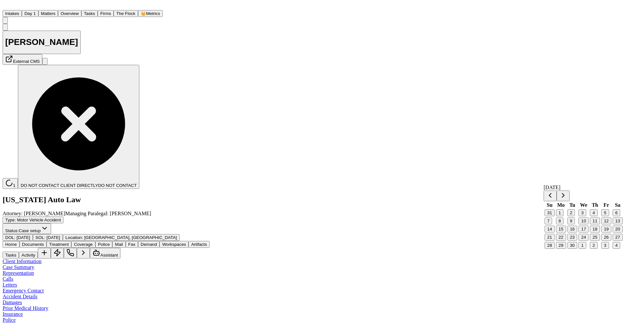
click at [607, 240] on button "26" at bounding box center [606, 237] width 10 height 7
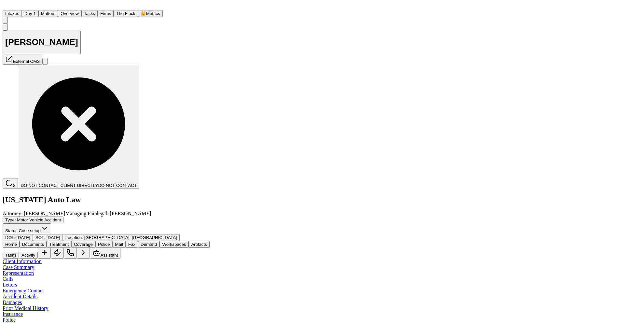
scroll to position [65, 0]
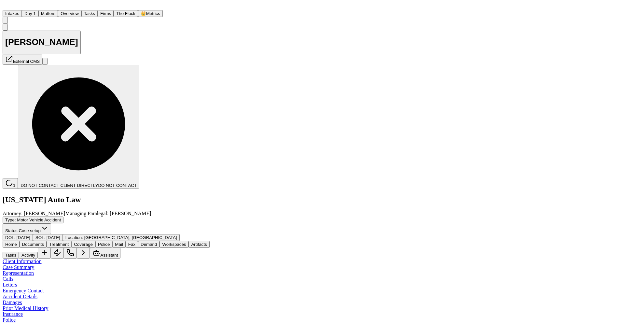
scroll to position [0, 0]
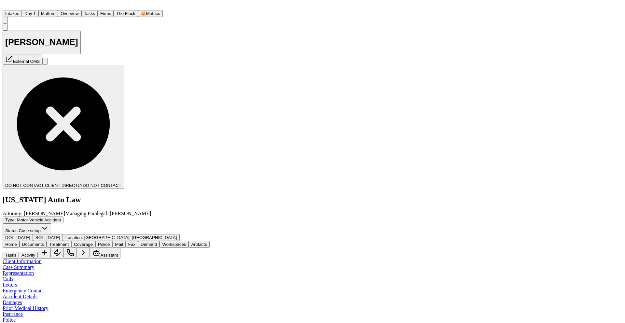
click at [7, 6] on nav "Intakes Day 1 Matters Overview Tasks Firms The Flock 👑 Metrics DU" at bounding box center [313, 13] width 620 height 21
click at [10, 9] on img "Home" at bounding box center [7, 6] width 8 height 6
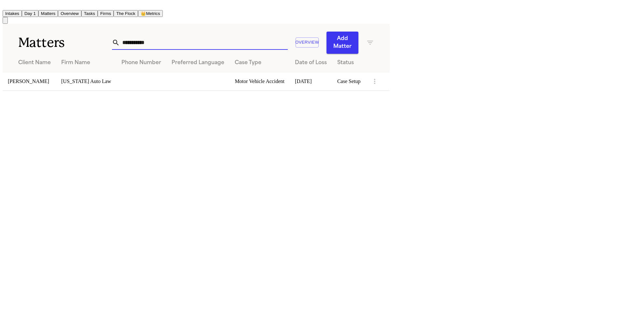
drag, startPoint x: 395, startPoint y: 36, endPoint x: 335, endPoint y: 34, distance: 59.9
click at [288, 35] on div "**********" at bounding box center [200, 42] width 176 height 14
click at [43, 72] on td "[PERSON_NAME]" at bounding box center [29, 81] width 53 height 19
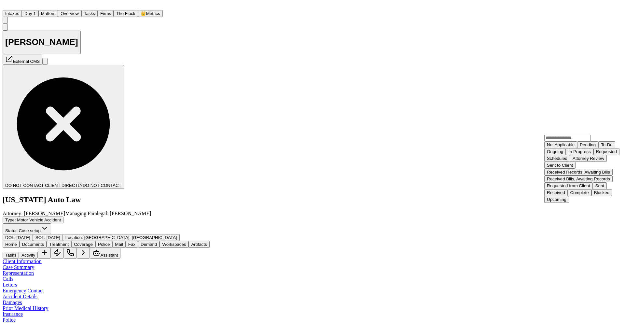
click at [596, 154] on div "Requested" at bounding box center [606, 151] width 21 height 5
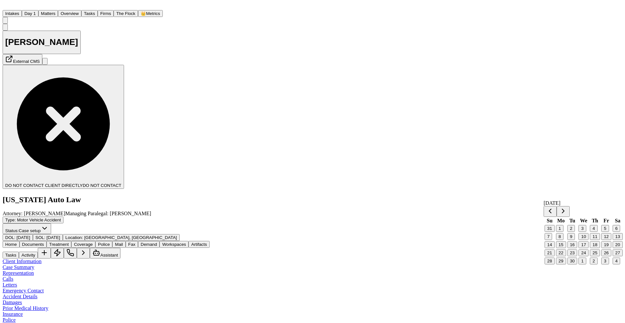
click at [565, 264] on button "29" at bounding box center [561, 260] width 10 height 7
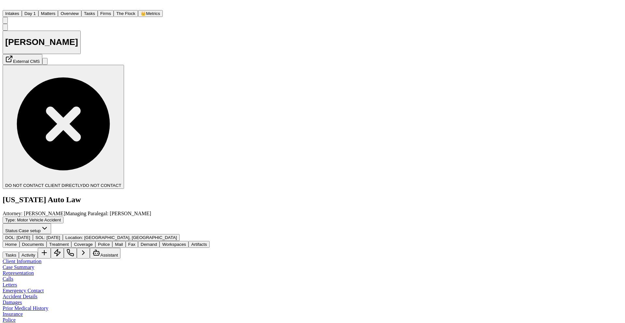
scroll to position [178, 0]
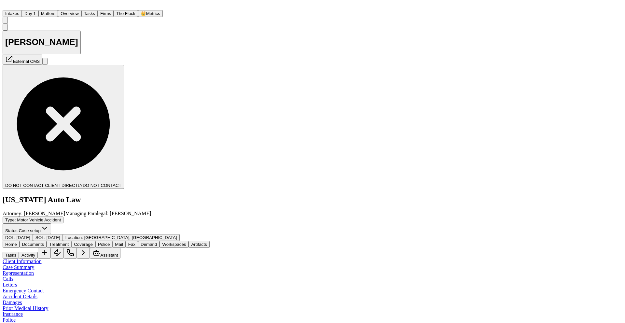
scroll to position [0, 0]
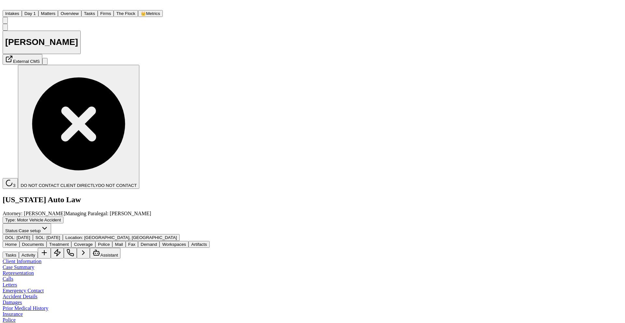
click at [10, 9] on img "Home" at bounding box center [7, 6] width 8 height 6
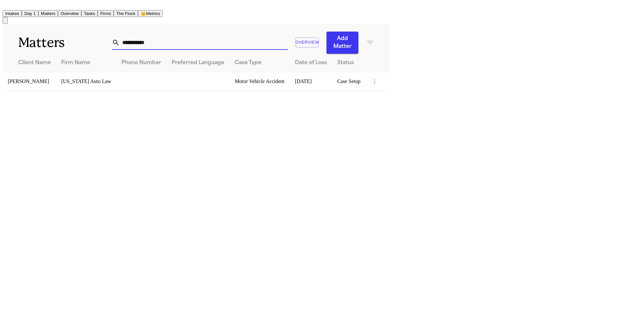
drag, startPoint x: 407, startPoint y: 41, endPoint x: 311, endPoint y: 40, distance: 96.0
click at [312, 40] on div "**********" at bounding box center [243, 43] width 262 height 22
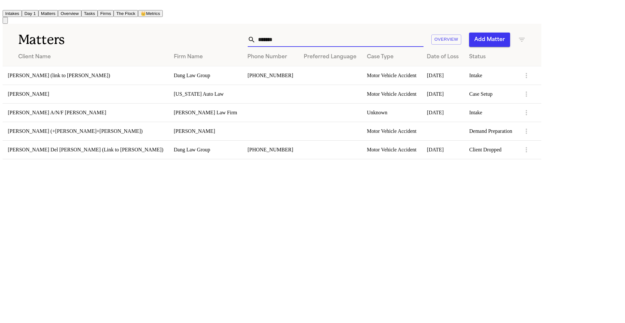
type input "******"
click at [62, 92] on td "[PERSON_NAME]" at bounding box center [86, 94] width 166 height 19
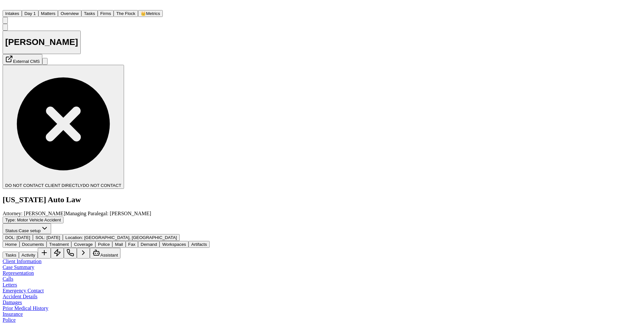
scroll to position [204, 0]
drag, startPoint x: 514, startPoint y: 112, endPoint x: 593, endPoint y: 111, distance: 78.8
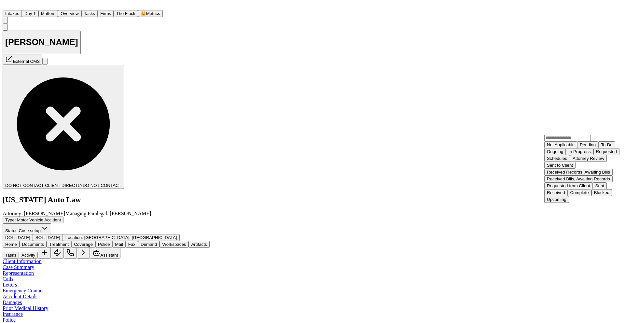
click at [589, 203] on div "Not Applicable Pending To-Do Ongoing In Progress Requested Scheduled Attorney R…" at bounding box center [584, 171] width 81 height 61
click at [596, 154] on div "Requested" at bounding box center [606, 151] width 21 height 5
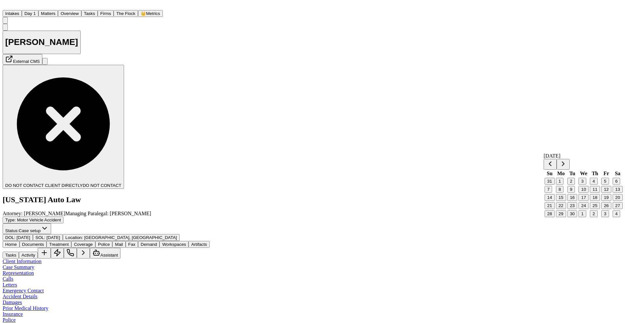
click at [561, 217] on button "29" at bounding box center [561, 213] width 10 height 7
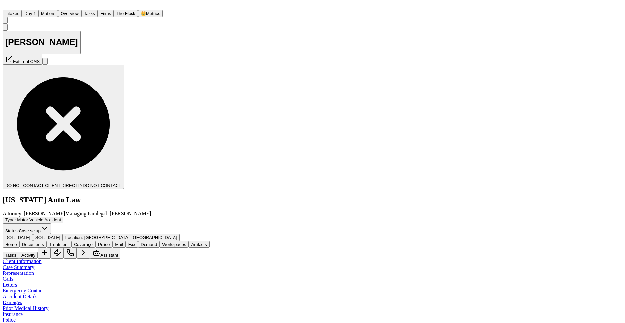
scroll to position [222, 0]
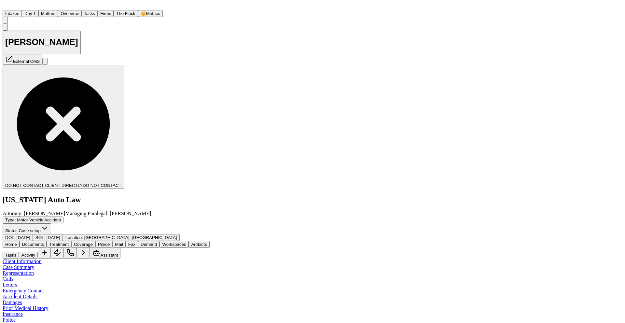
scroll to position [165, 0]
click at [12, 14] on nav "Intakes Day 1 Matters Overview Tasks Firms The Flock 👑 Metrics DU" at bounding box center [313, 13] width 620 height 21
click at [10, 9] on img "Home" at bounding box center [7, 6] width 8 height 6
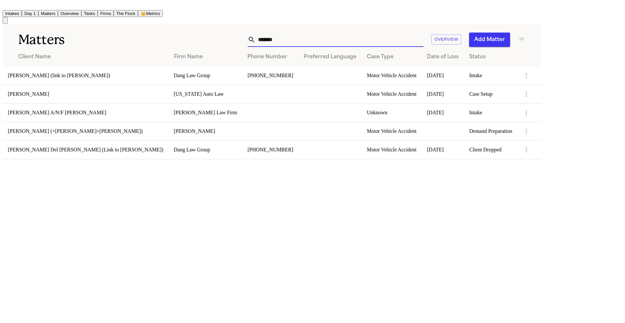
drag, startPoint x: 380, startPoint y: 40, endPoint x: 309, endPoint y: 40, distance: 70.9
click at [309, 40] on div "****** Overview Add Matter" at bounding box center [343, 40] width 363 height 14
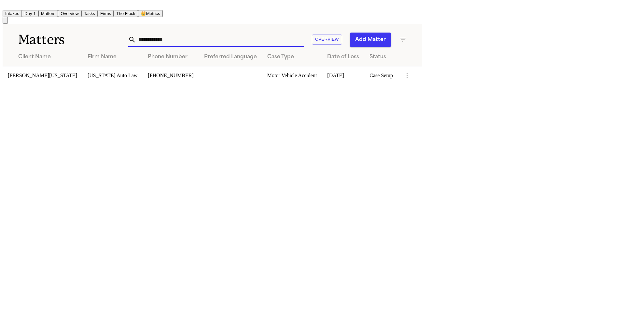
type input "**********"
click at [49, 72] on td "[PERSON_NAME][US_STATE]" at bounding box center [43, 75] width 80 height 19
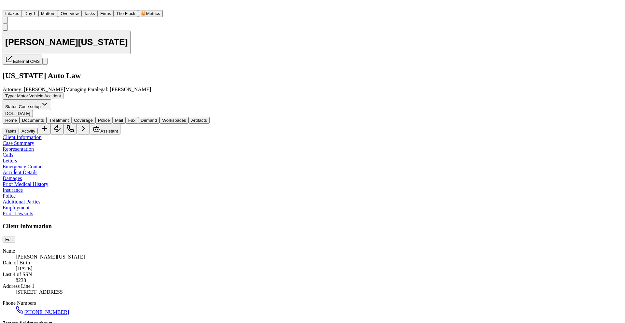
scroll to position [78, 0]
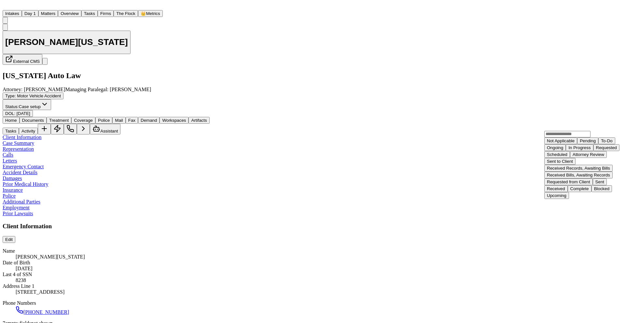
scroll to position [63, 0]
click at [565, 186] on div "Received" at bounding box center [556, 188] width 18 height 5
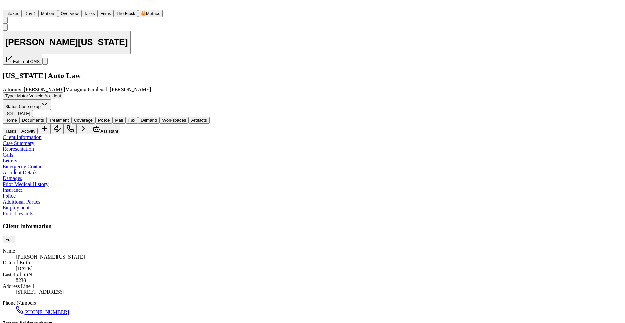
scroll to position [122, 0]
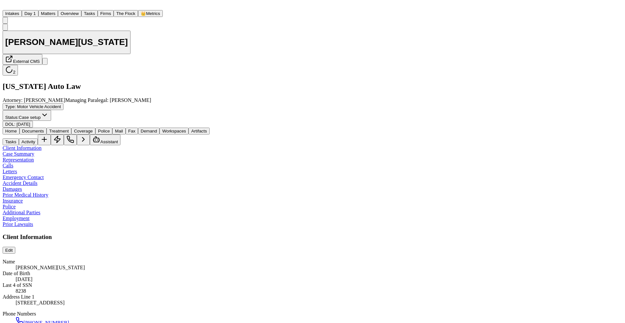
scroll to position [0, 0]
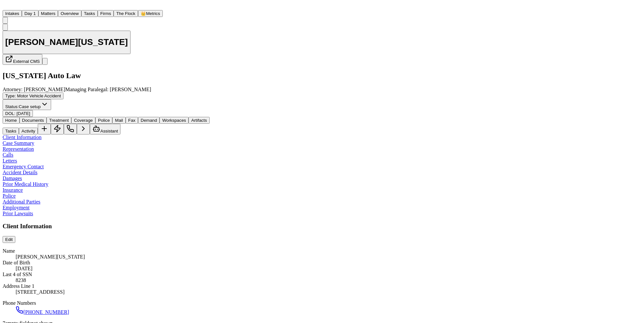
click at [10, 9] on img "Home" at bounding box center [7, 6] width 8 height 6
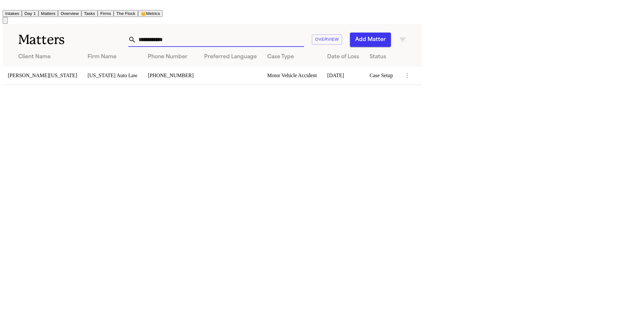
drag, startPoint x: 392, startPoint y: 37, endPoint x: 286, endPoint y: 40, distance: 106.8
click at [286, 40] on div "**********" at bounding box center [265, 40] width 284 height 14
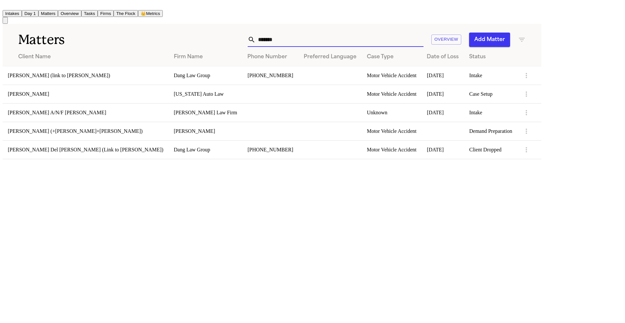
type input "******"
click at [135, 94] on td "[PERSON_NAME]" at bounding box center [86, 94] width 166 height 19
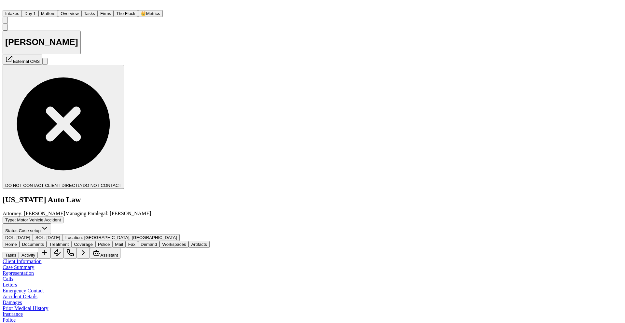
scroll to position [232, 0]
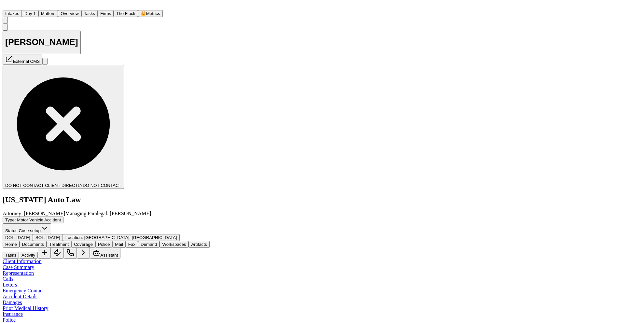
type textarea "**********"
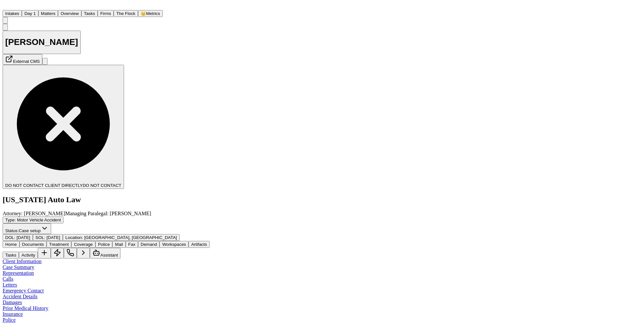
scroll to position [133, 0]
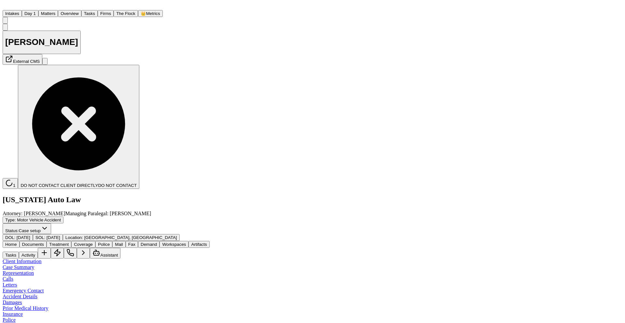
scroll to position [33, 0]
drag, startPoint x: 583, startPoint y: 112, endPoint x: 512, endPoint y: 113, distance: 70.6
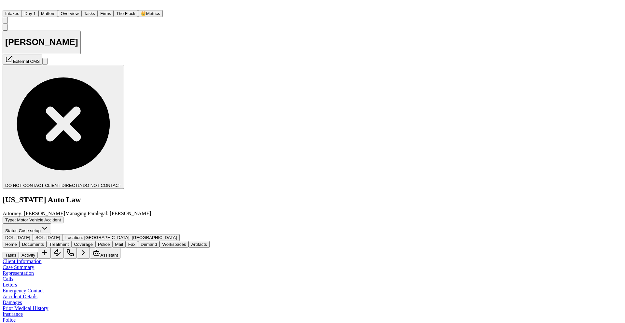
scroll to position [0, 33]
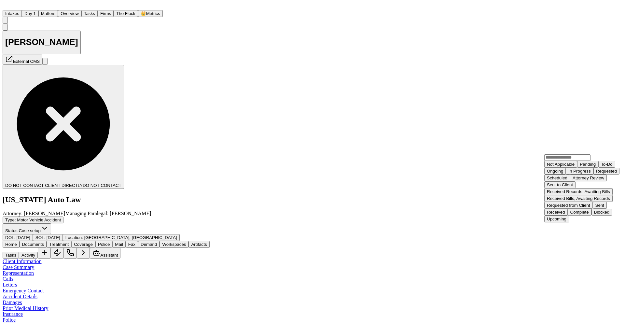
click at [596, 173] on div "Requested" at bounding box center [606, 171] width 21 height 5
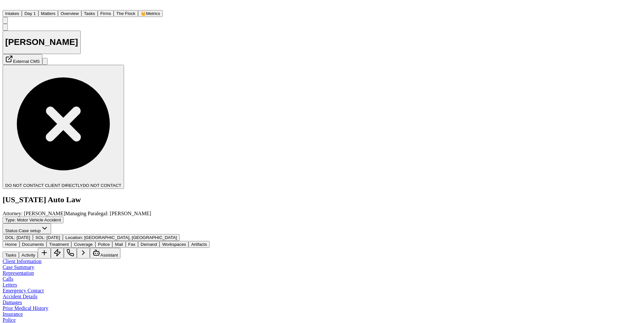
scroll to position [0, 0]
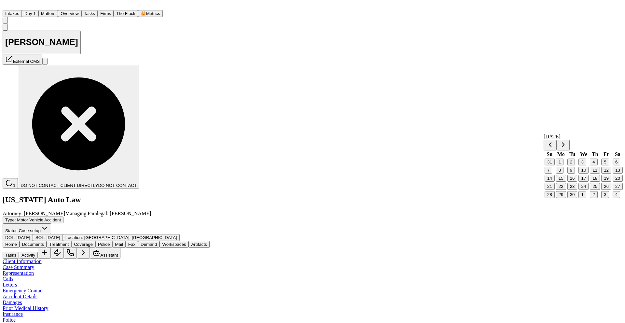
click at [565, 198] on button "29" at bounding box center [561, 194] width 10 height 7
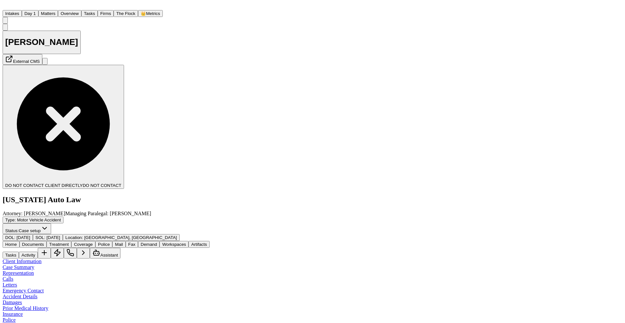
scroll to position [39, 4]
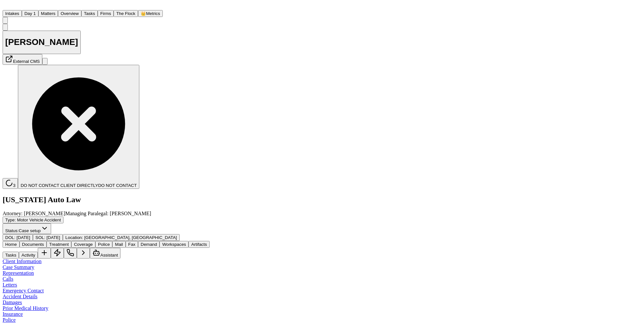
drag, startPoint x: 595, startPoint y: 241, endPoint x: 591, endPoint y: 242, distance: 4.3
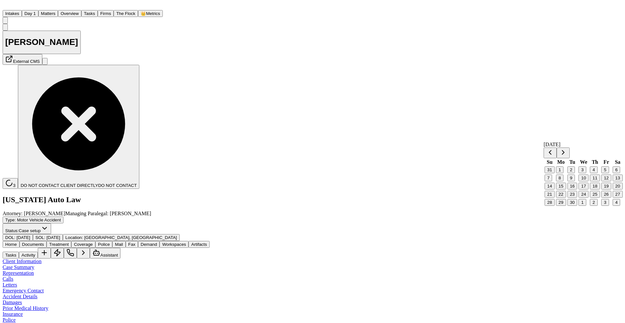
drag, startPoint x: 563, startPoint y: 230, endPoint x: 564, endPoint y: 224, distance: 5.8
click at [563, 206] on button "29" at bounding box center [561, 202] width 10 height 7
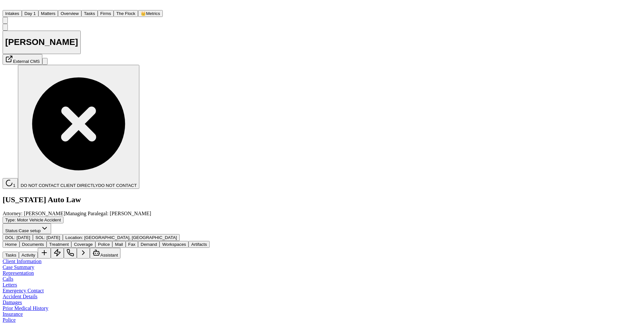
click at [10, 9] on img "Home" at bounding box center [7, 6] width 8 height 6
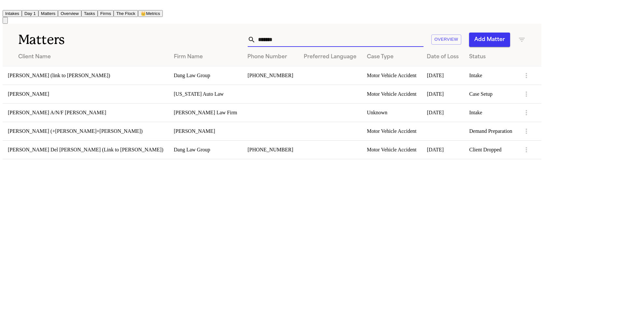
drag, startPoint x: 390, startPoint y: 37, endPoint x: 323, endPoint y: 37, distance: 67.0
click at [323, 37] on div "****** Overview Add Matter" at bounding box center [343, 40] width 363 height 14
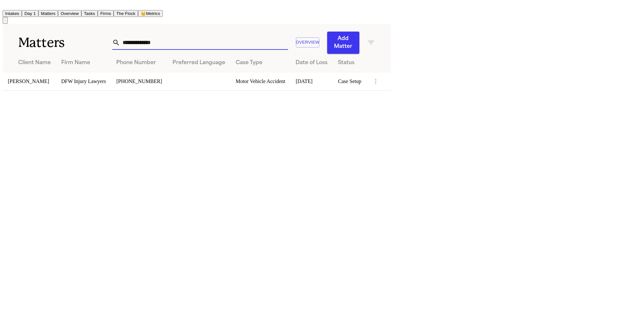
type input "**********"
click at [56, 75] on td "[PERSON_NAME]" at bounding box center [29, 81] width 53 height 19
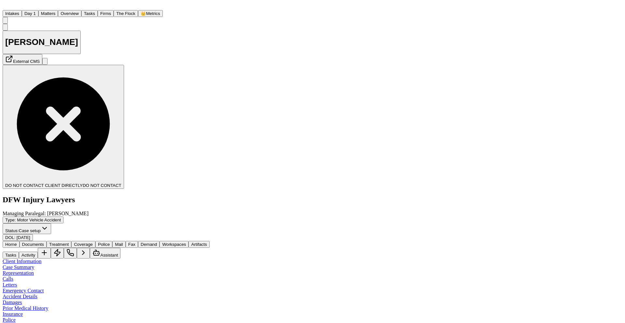
type textarea "**********"
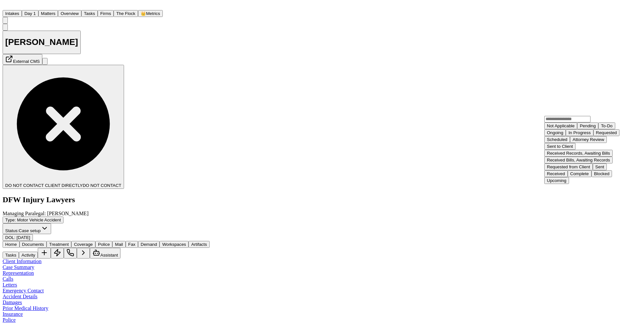
click at [583, 176] on div "Complete" at bounding box center [579, 173] width 19 height 5
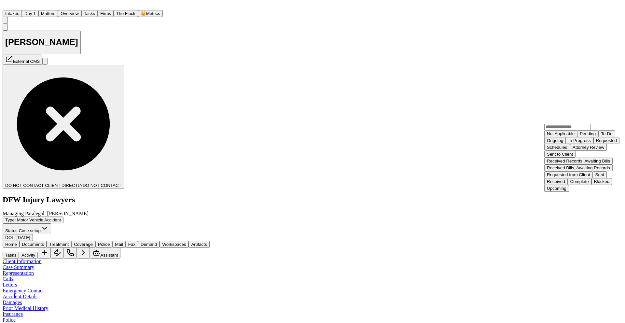
click at [565, 180] on div "Received" at bounding box center [556, 181] width 18 height 5
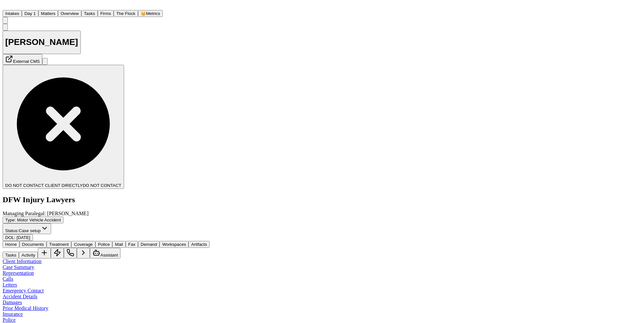
scroll to position [107, 0]
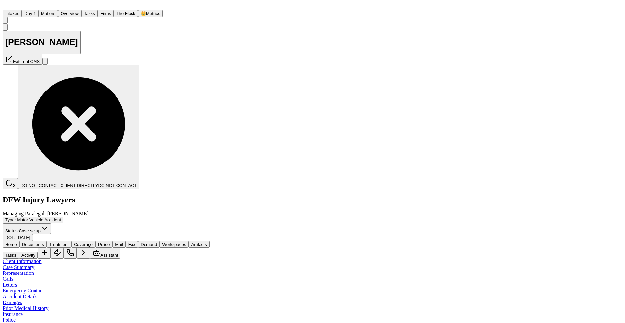
scroll to position [151, 0]
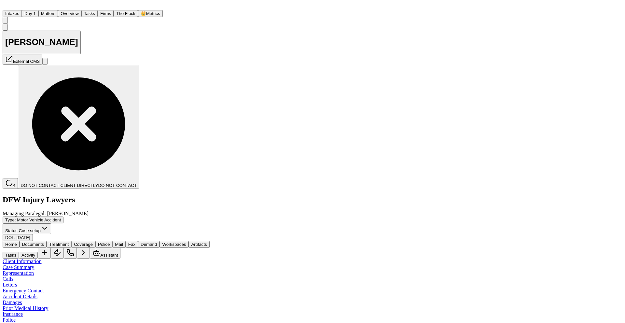
scroll to position [48, 0]
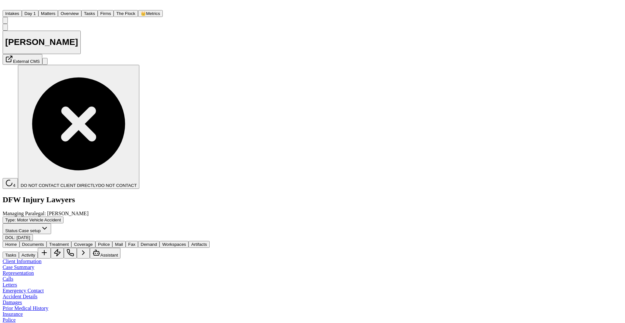
paste textarea "**********"
type textarea "**********"
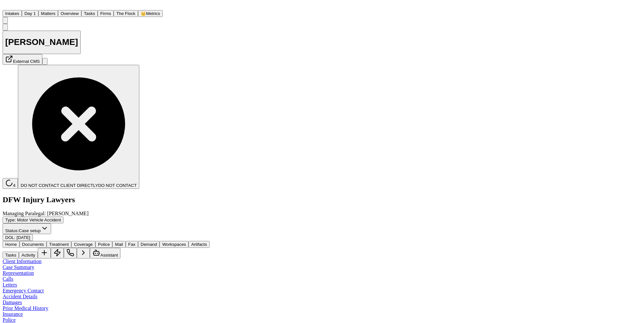
scroll to position [0, 0]
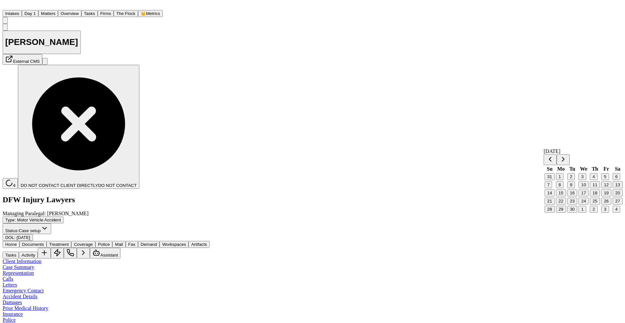
click at [586, 212] on button "1" at bounding box center [581, 209] width 7 height 7
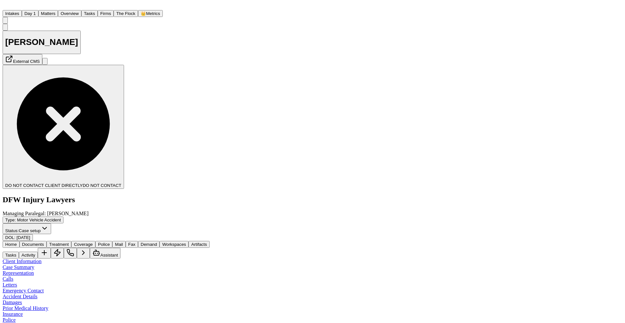
scroll to position [83, 0]
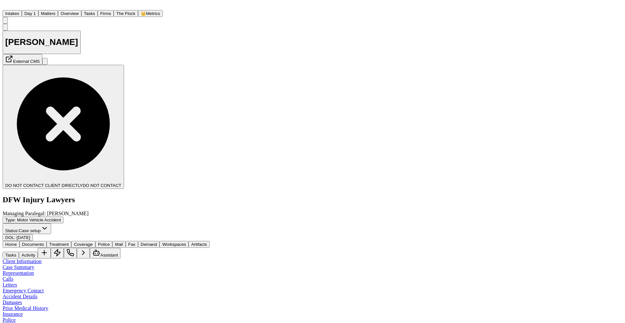
type textarea "**********"
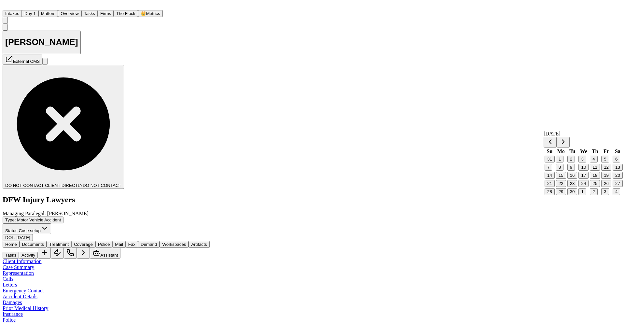
click at [565, 195] on button "29" at bounding box center [561, 191] width 10 height 7
click at [603, 187] on button "26" at bounding box center [606, 183] width 10 height 7
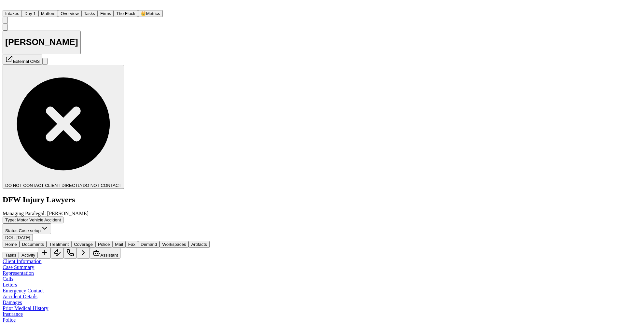
paste textarea "**********"
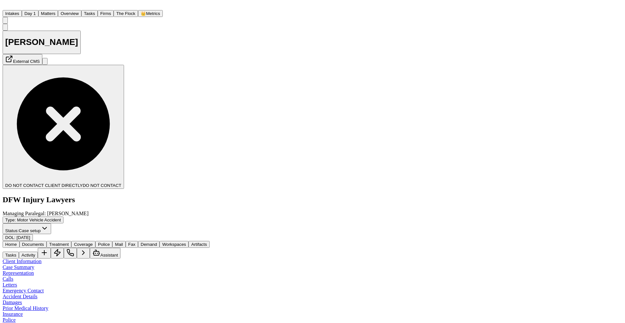
scroll to position [0, 0]
type textarea "**********"
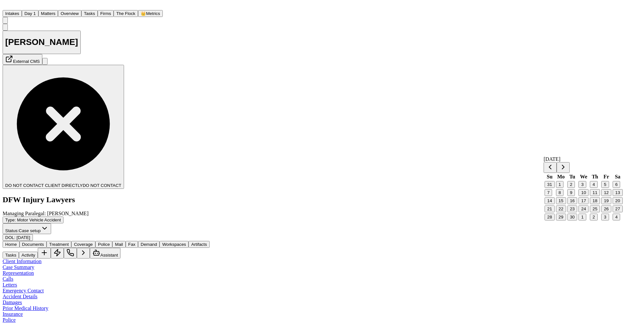
click at [606, 212] on button "26" at bounding box center [606, 208] width 10 height 7
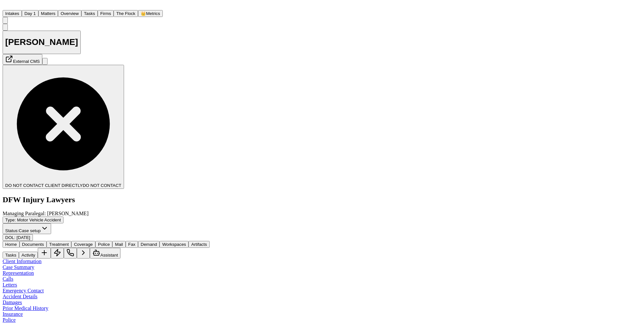
type textarea "**********"
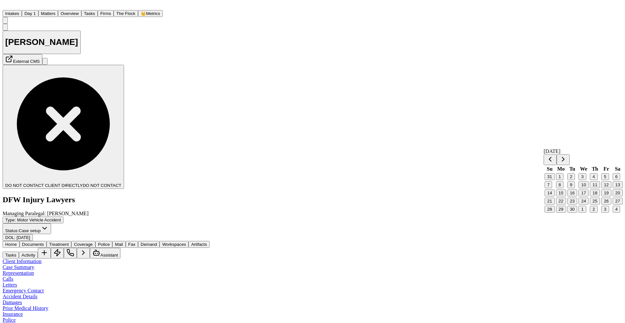
click at [587, 204] on button "24" at bounding box center [583, 201] width 10 height 7
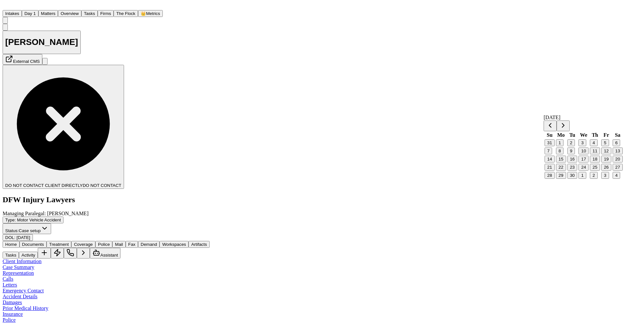
click at [604, 170] on button "26" at bounding box center [606, 167] width 10 height 7
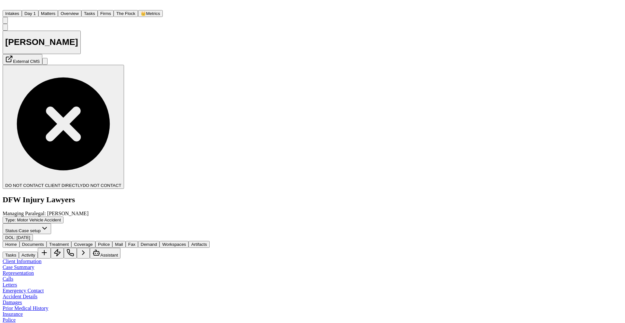
scroll to position [1, 0]
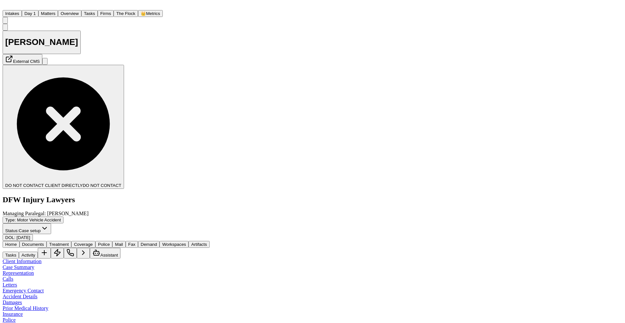
type textarea "**********"
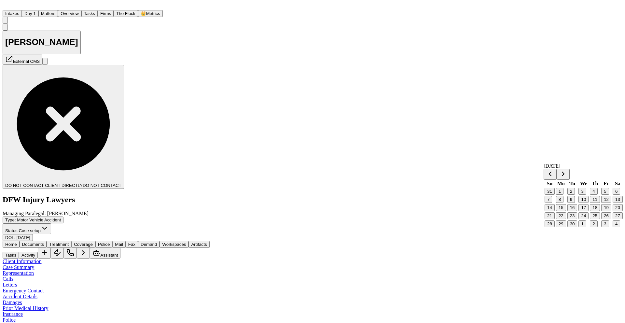
click at [592, 219] on button "25" at bounding box center [595, 215] width 10 height 7
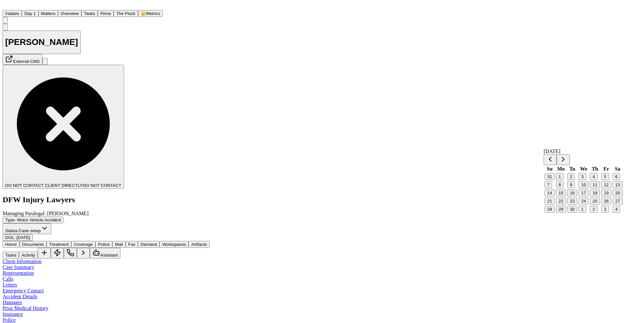
click at [569, 157] on button "Go to next month" at bounding box center [562, 159] width 13 height 11
click at [606, 188] on button "10" at bounding box center [606, 184] width 10 height 7
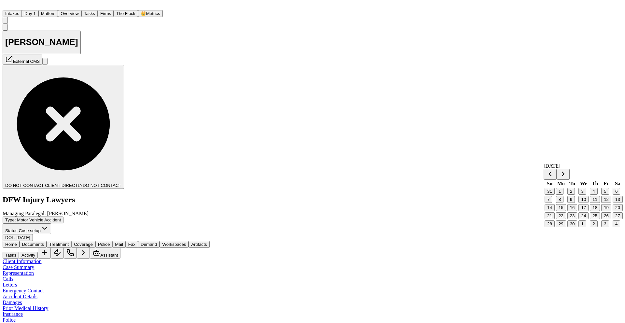
click at [604, 219] on button "26" at bounding box center [606, 215] width 10 height 7
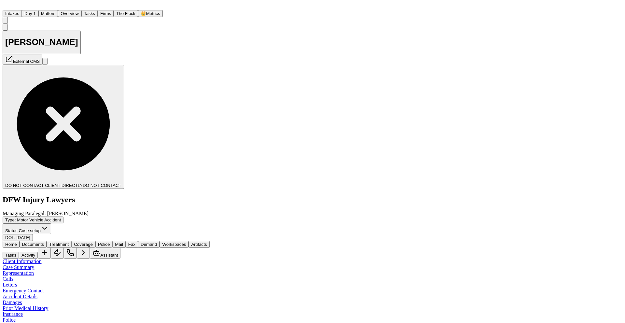
click at [7, 12] on nav "Intakes Day 1 Matters Overview Tasks Firms The Flock 👑 Metrics DU" at bounding box center [313, 13] width 620 height 21
click at [10, 9] on img "Home" at bounding box center [7, 6] width 8 height 6
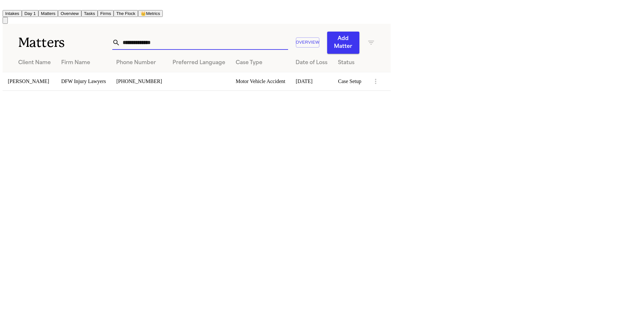
drag, startPoint x: 412, startPoint y: 38, endPoint x: 336, endPoint y: 37, distance: 75.5
click at [288, 37] on div "**********" at bounding box center [200, 42] width 176 height 14
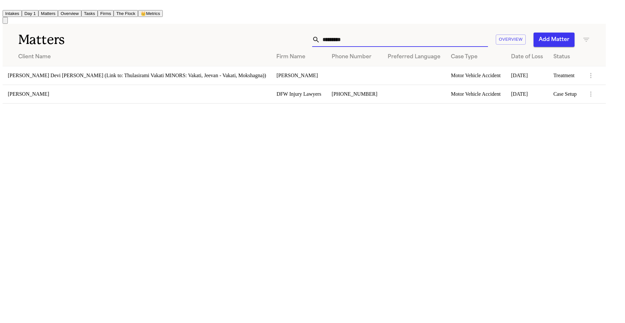
type input "*********"
click at [102, 88] on td "[PERSON_NAME]" at bounding box center [137, 94] width 268 height 19
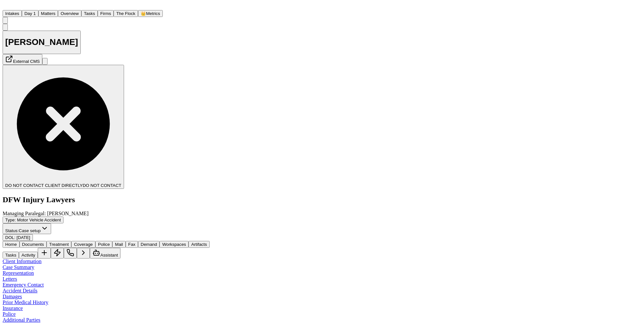
click at [135, 242] on span "Fax" at bounding box center [131, 244] width 7 height 5
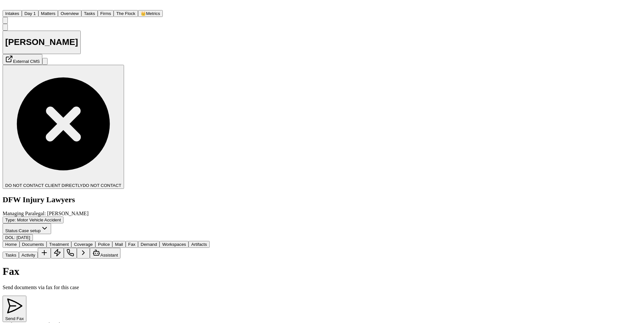
click at [123, 242] on span "Mail" at bounding box center [119, 244] width 8 height 5
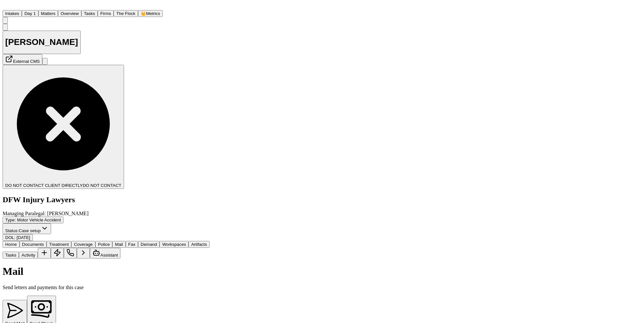
paste textarea "**********"
type textarea "**********"
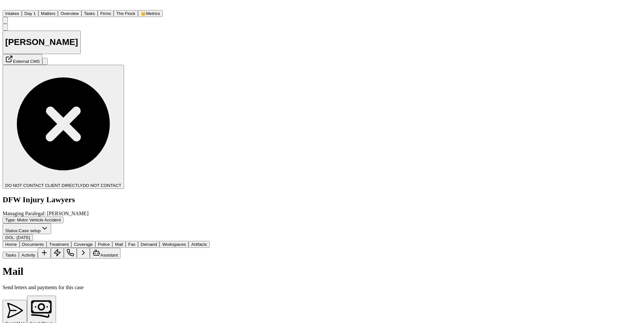
scroll to position [114, 0]
paste textarea "**********"
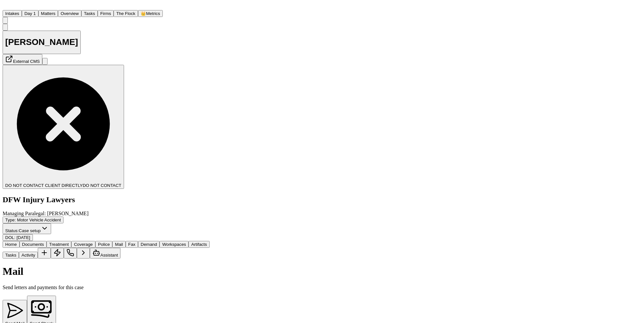
type textarea "**********"
